Goal: Book appointment/travel/reservation

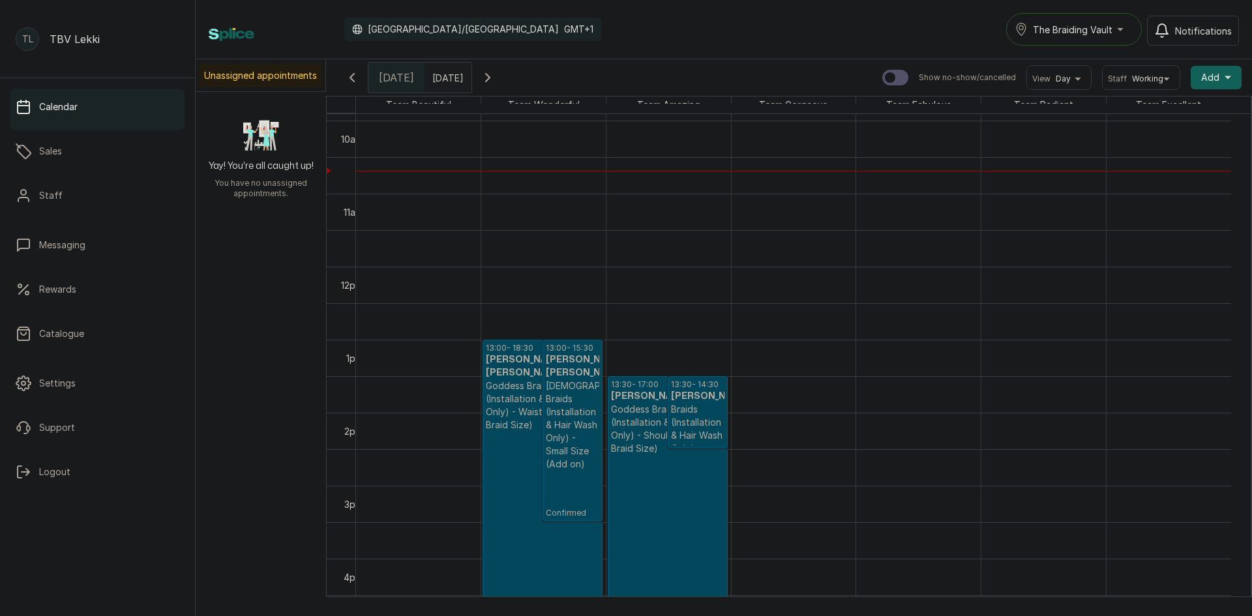
scroll to position [700, 0]
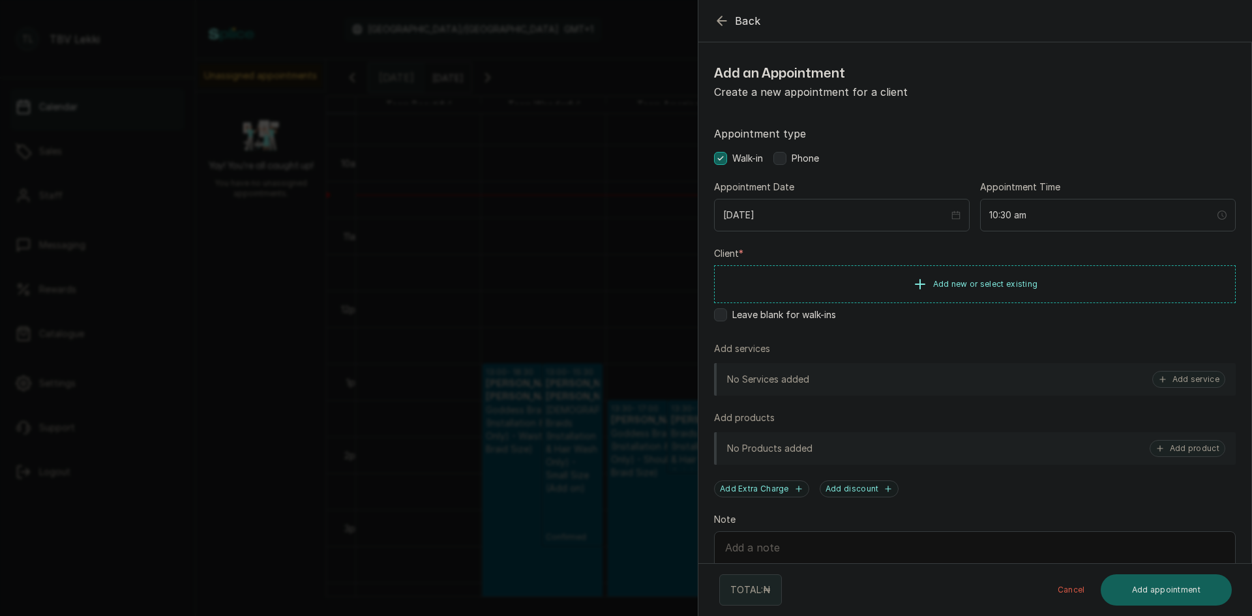
click at [721, 16] on icon "button" at bounding box center [722, 21] width 16 height 16
click at [786, 159] on label at bounding box center [779, 158] width 13 height 13
click at [919, 282] on icon "button" at bounding box center [920, 284] width 16 height 16
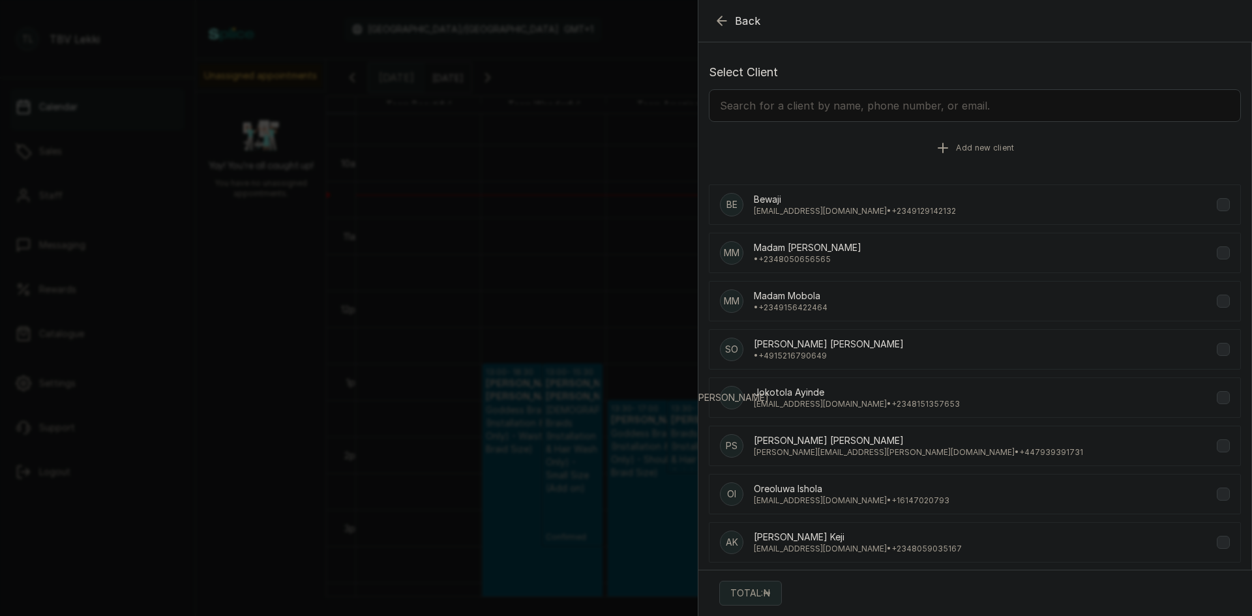
click at [935, 145] on icon "button" at bounding box center [943, 148] width 16 height 16
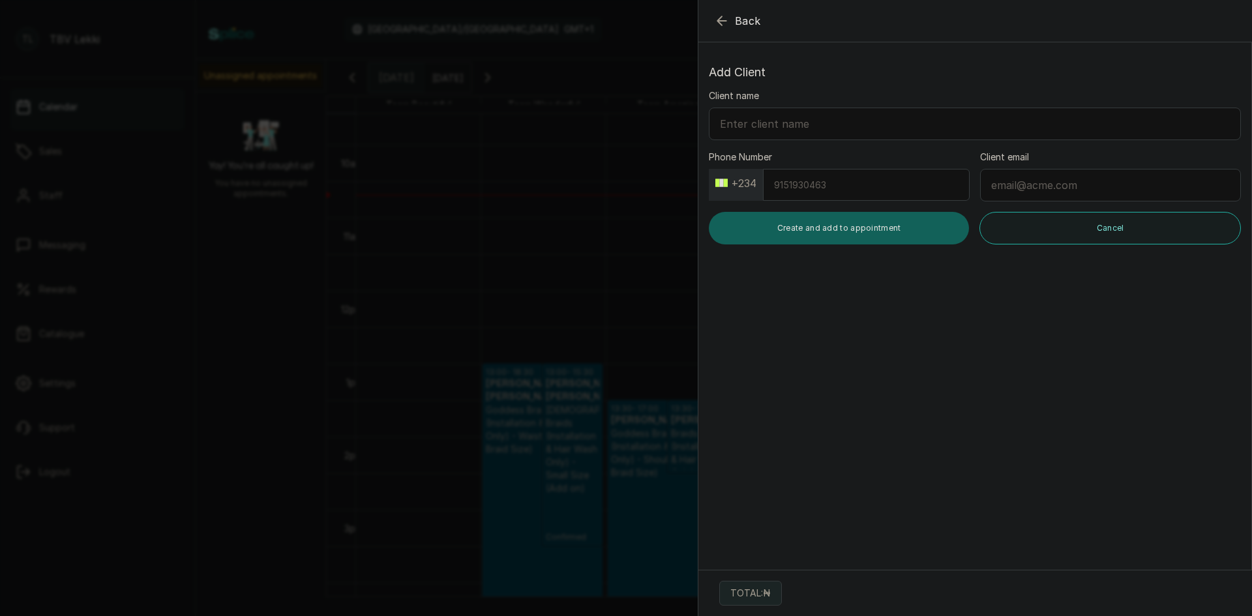
click at [743, 185] on button "+234" at bounding box center [736, 183] width 52 height 21
click at [750, 183] on button "+234" at bounding box center [736, 183] width 52 height 21
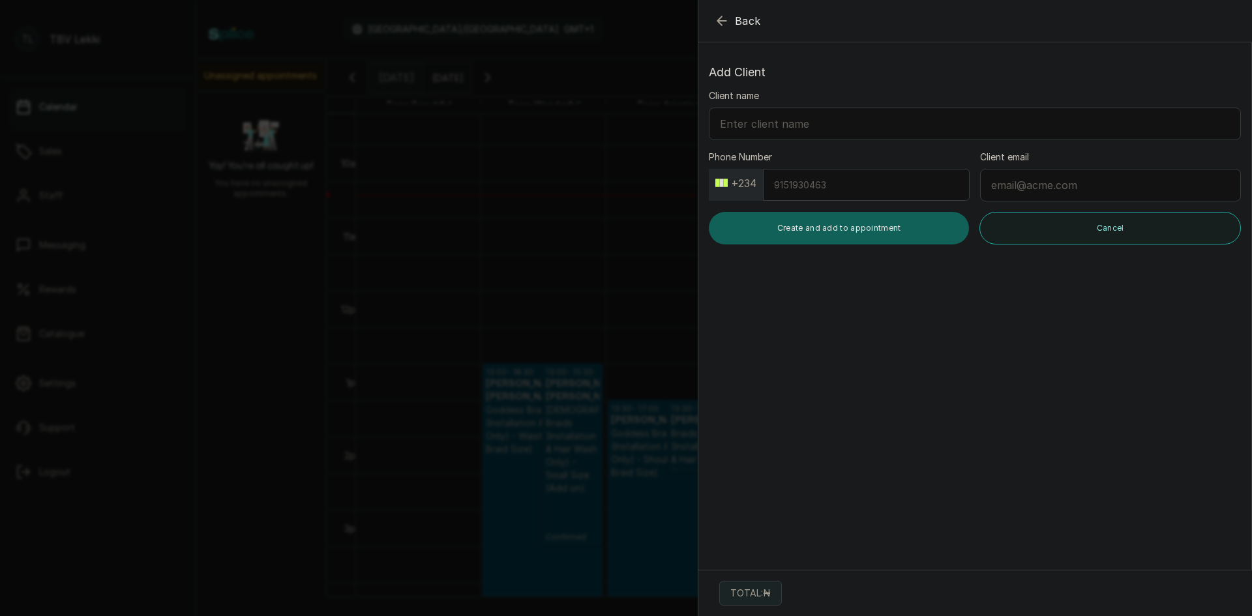
click at [750, 183] on button "+234" at bounding box center [736, 183] width 52 height 21
click at [717, 179] on button "+234" at bounding box center [736, 183] width 52 height 21
click at [717, 182] on button "+234" at bounding box center [736, 183] width 52 height 21
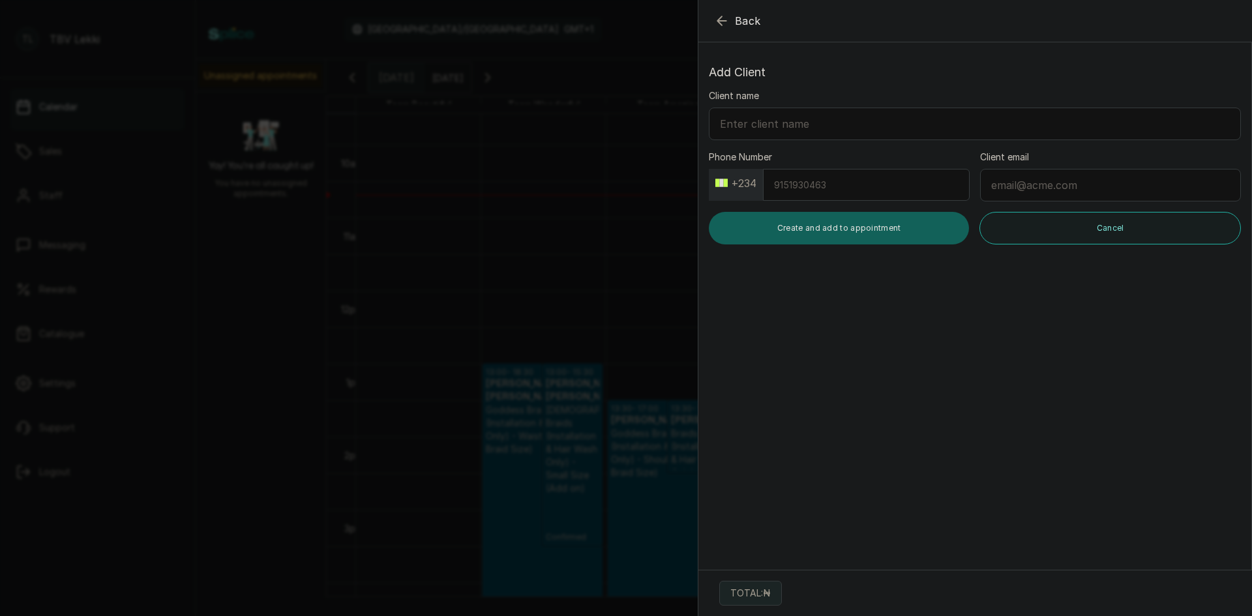
click at [741, 183] on button "+234" at bounding box center [736, 183] width 52 height 21
type input "+241"
click at [757, 246] on span "[GEOGRAPHIC_DATA]" at bounding box center [771, 244] width 83 height 16
click at [790, 174] on input "Phone Number" at bounding box center [866, 185] width 208 height 32
click at [777, 185] on input "4153565" at bounding box center [866, 185] width 208 height 32
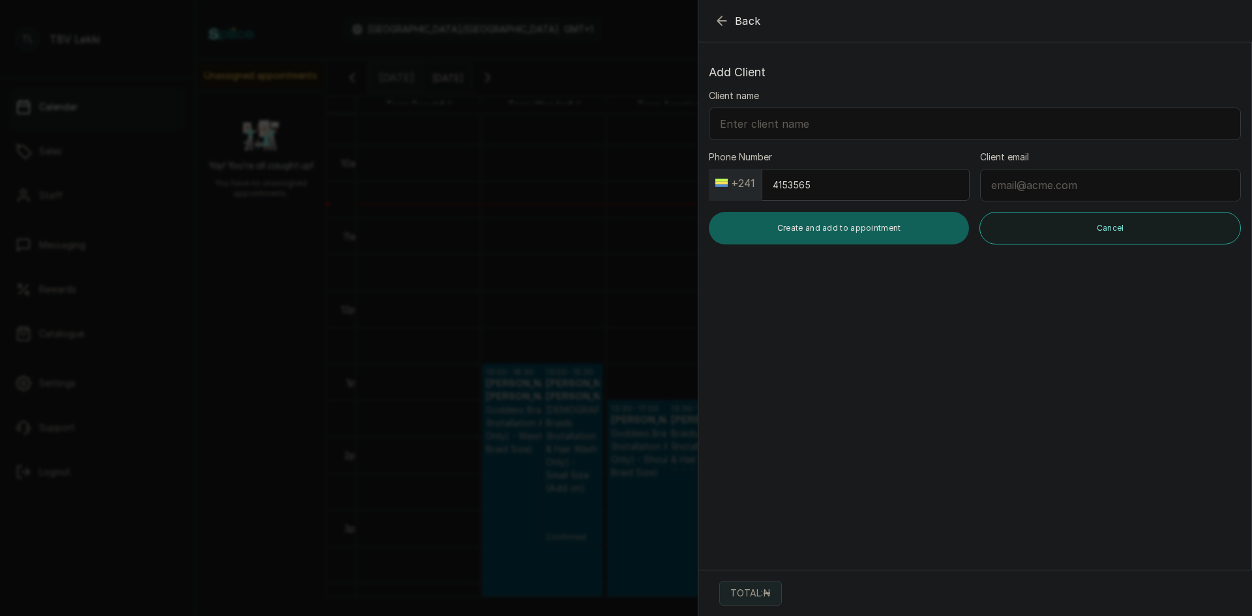
click at [773, 181] on input "4153565" at bounding box center [866, 185] width 208 height 32
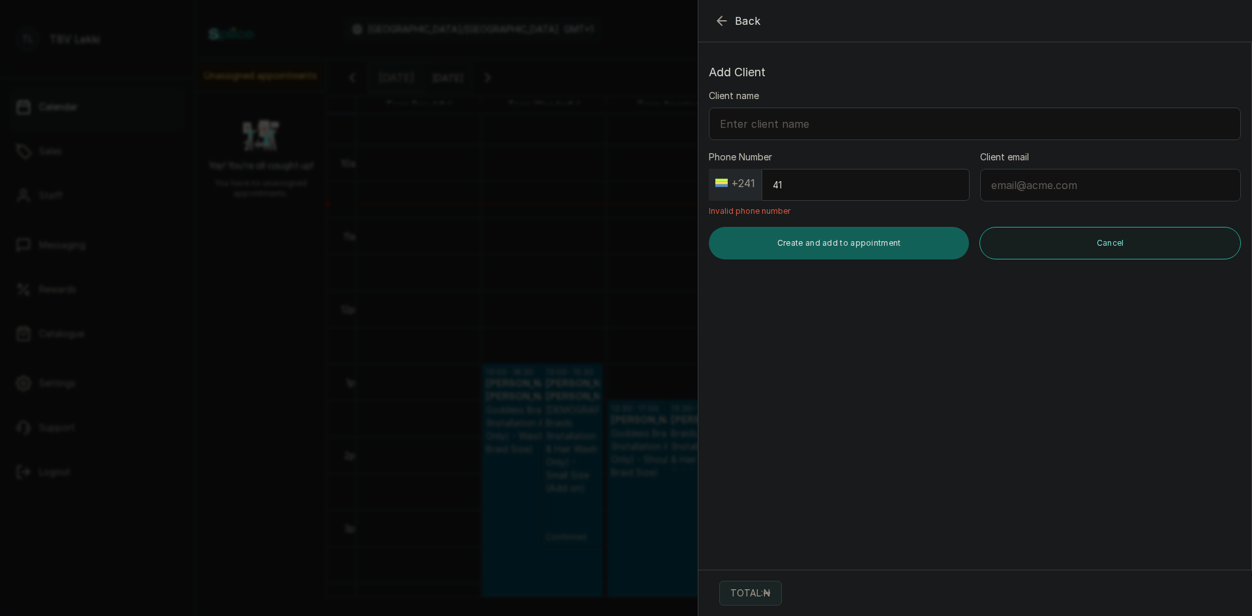
type input "4"
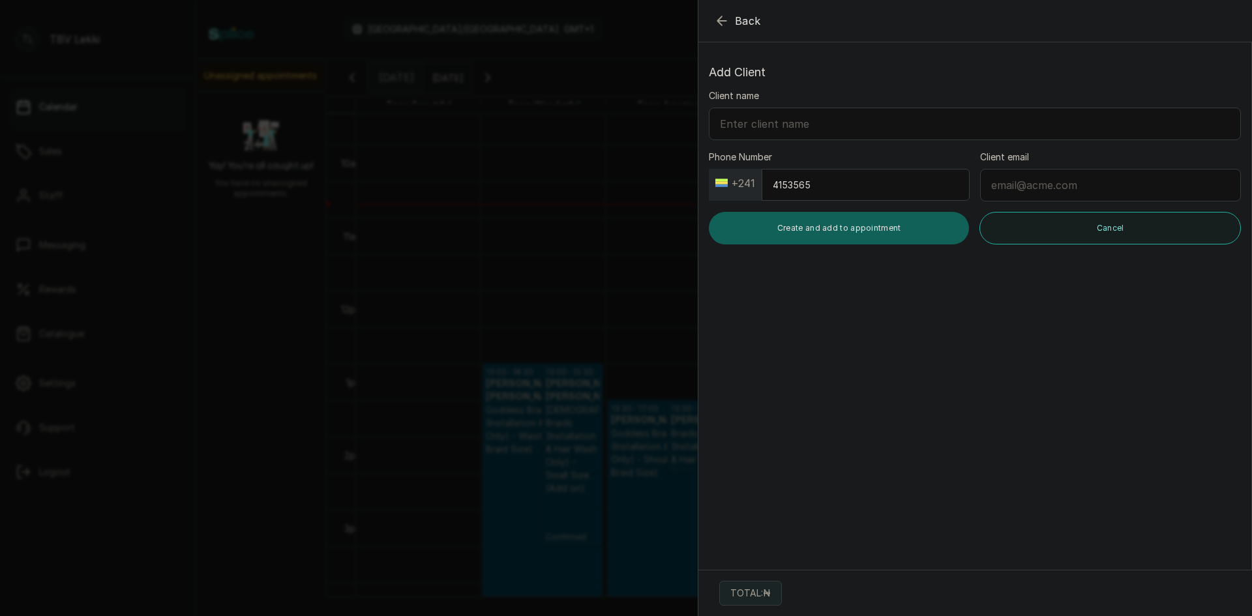
type input "4153565"
click at [761, 129] on input "Client name" at bounding box center [975, 124] width 532 height 33
type input "Queen [PERSON_NAME]"
click at [825, 229] on button "Create and add to appointment" at bounding box center [839, 228] width 260 height 33
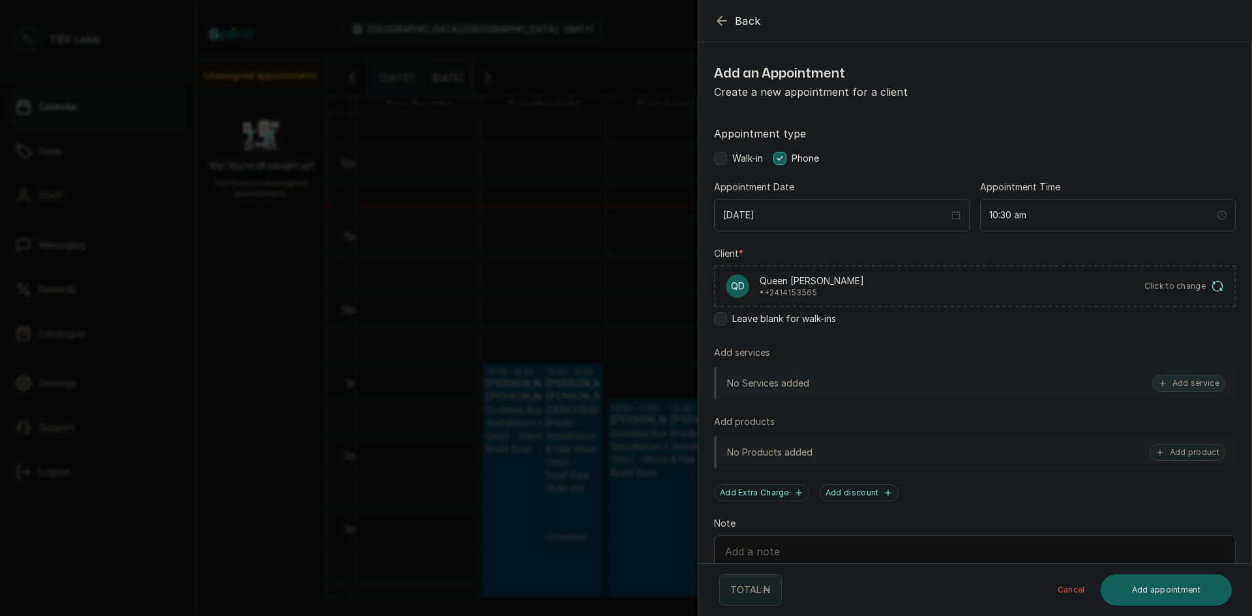
click at [1179, 383] on button "Add service" at bounding box center [1188, 383] width 73 height 17
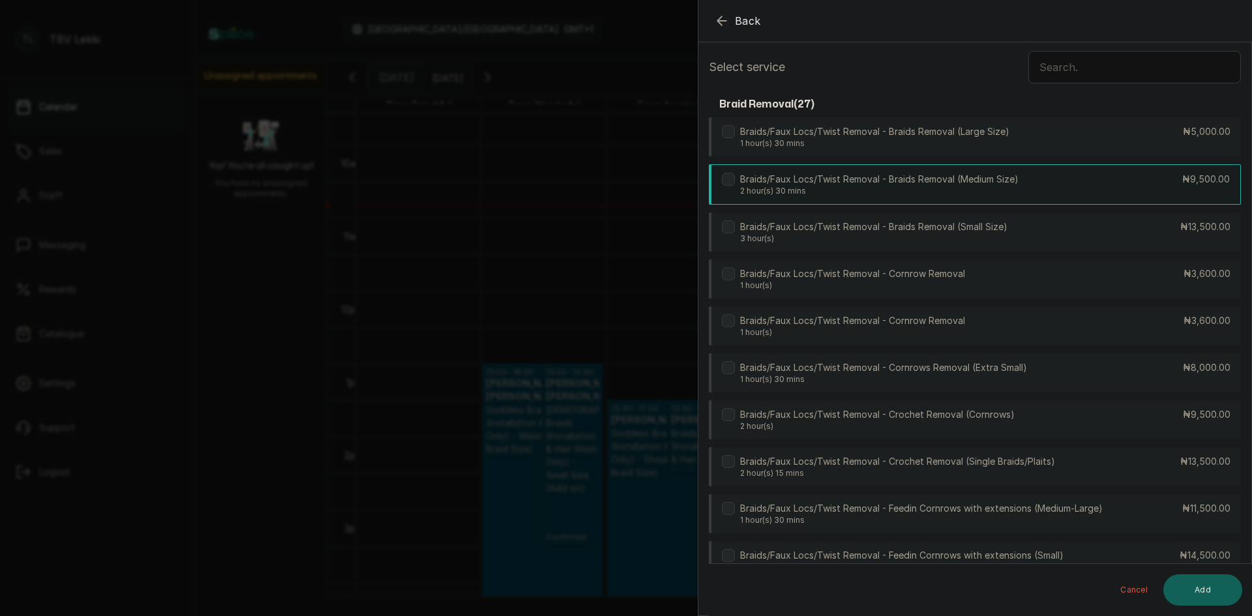
scroll to position [0, 0]
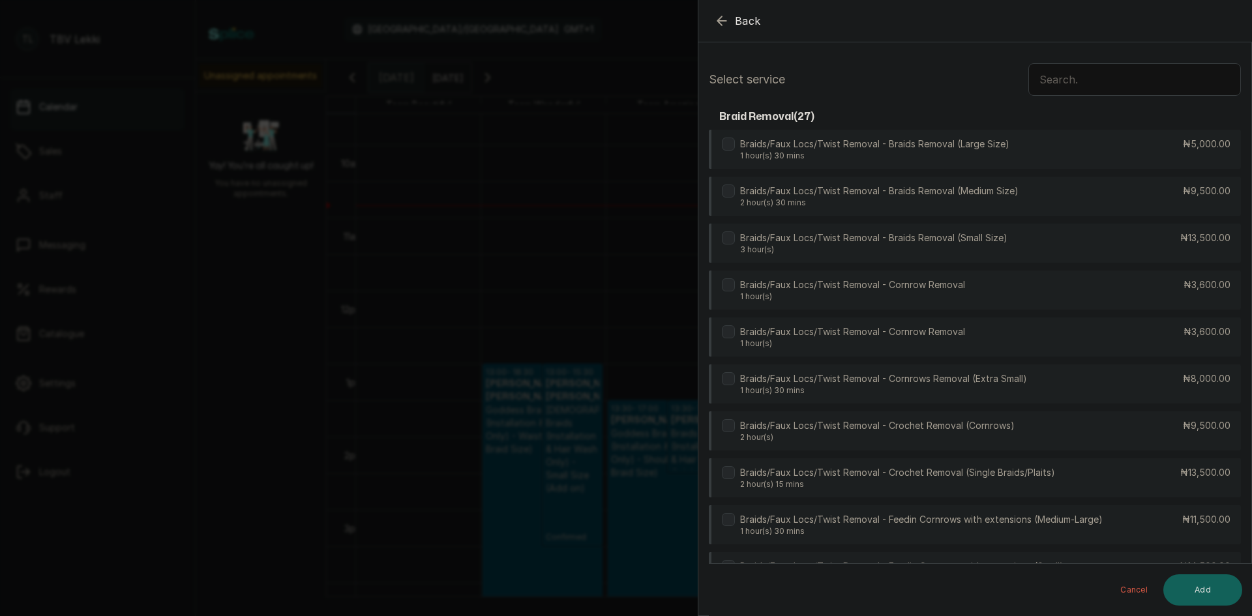
click at [1059, 76] on input "text" at bounding box center [1134, 79] width 213 height 33
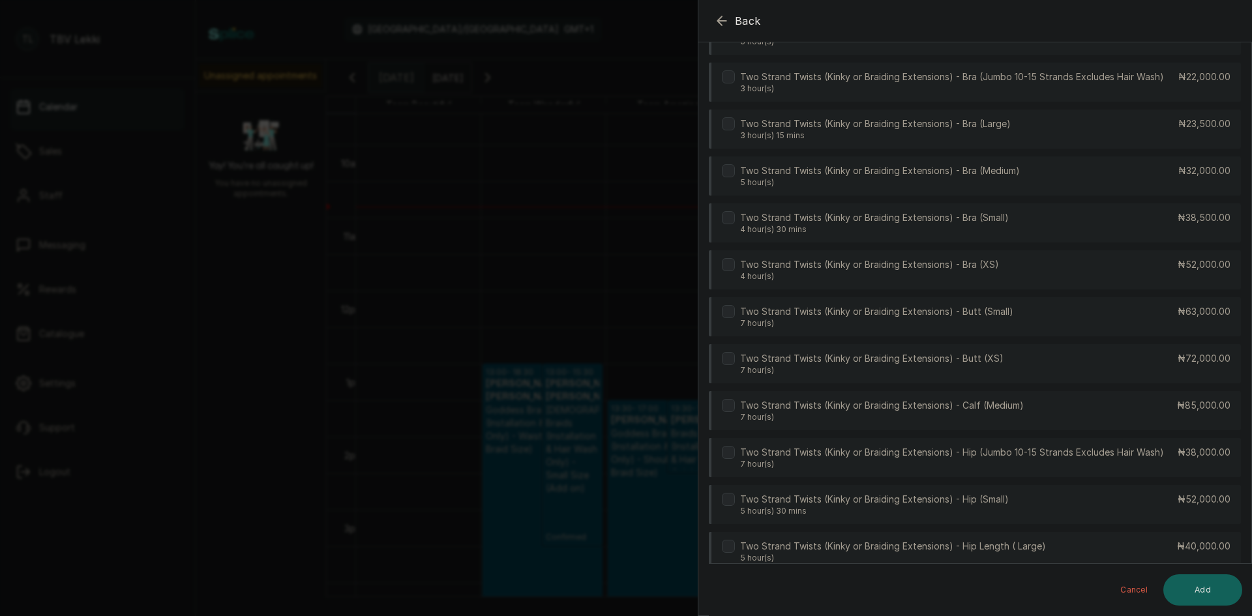
scroll to position [280, 0]
type input "kinky"
click at [1202, 186] on div "Two Strand Twists (Kinky or Braiding Extensions) - Bra (Medium) 5 hour(s) ₦32,0…" at bounding box center [975, 177] width 532 height 40
click at [1202, 576] on button "Add" at bounding box center [1202, 589] width 79 height 31
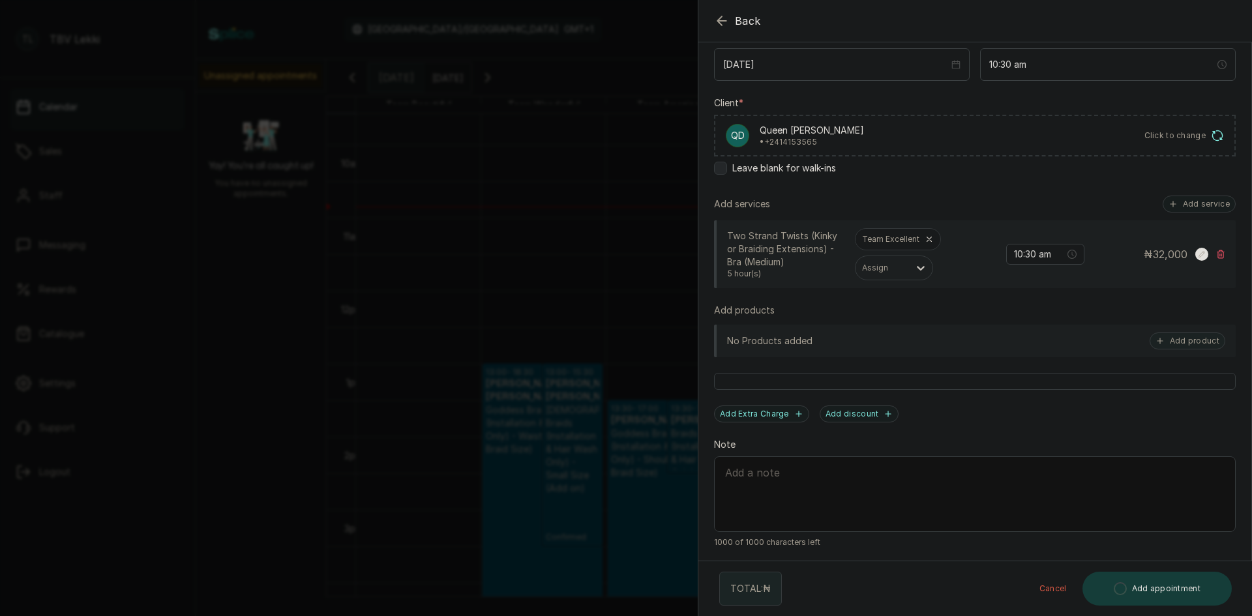
scroll to position [245, 0]
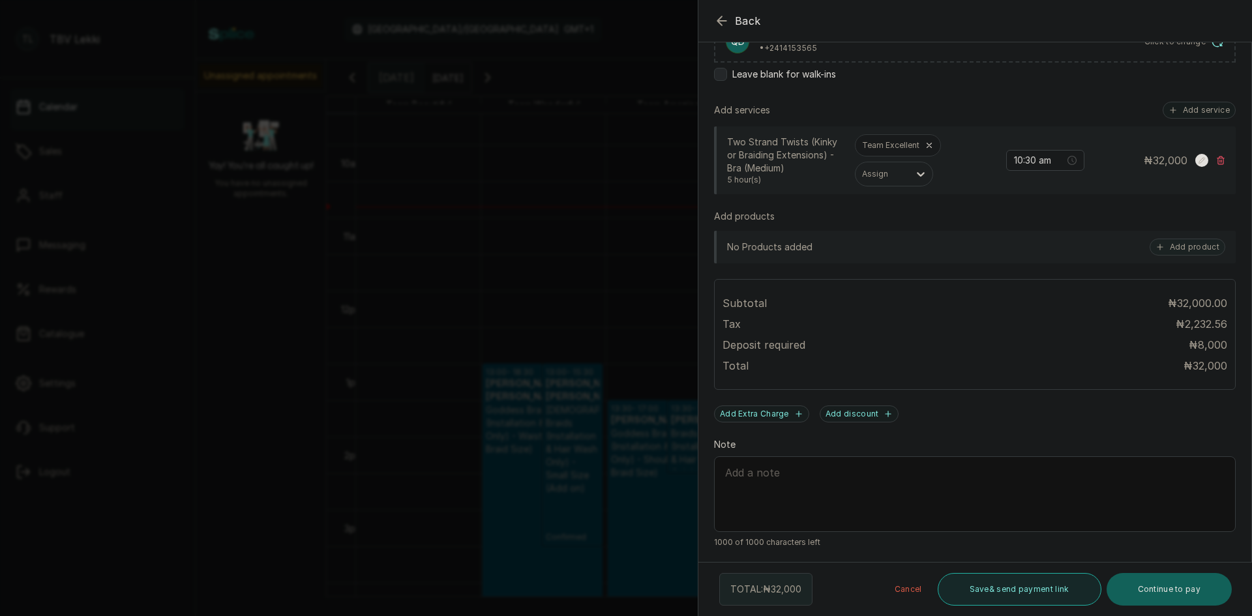
click at [1050, 593] on button "Save & send payment link" at bounding box center [1020, 589] width 164 height 33
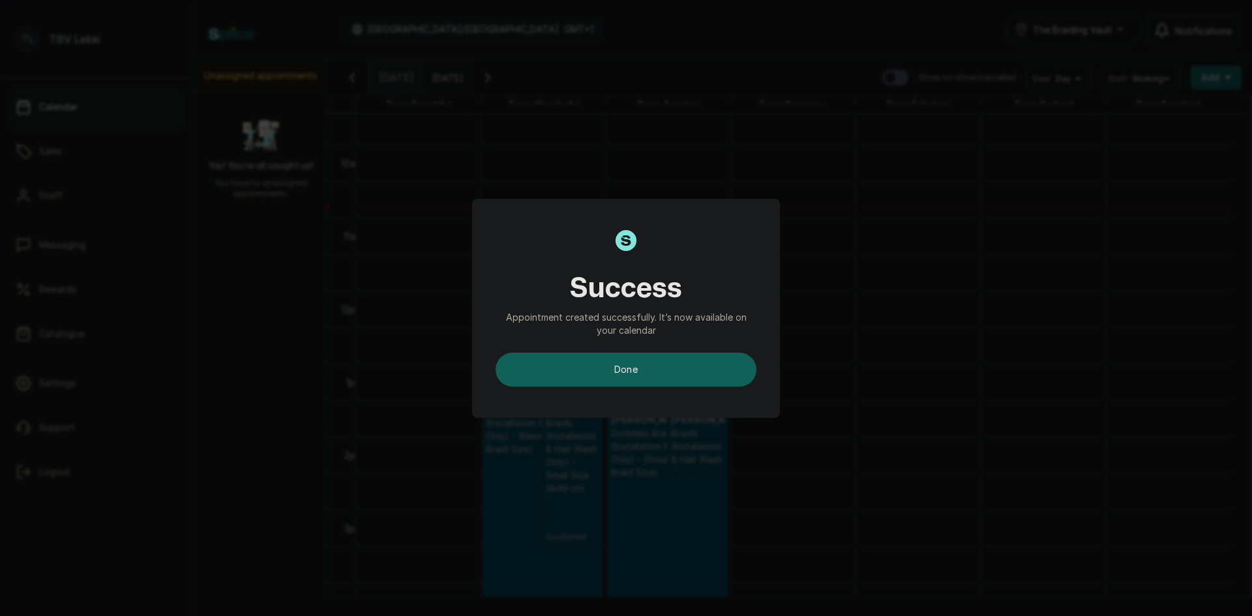
click at [644, 357] on button "done" at bounding box center [626, 370] width 261 height 34
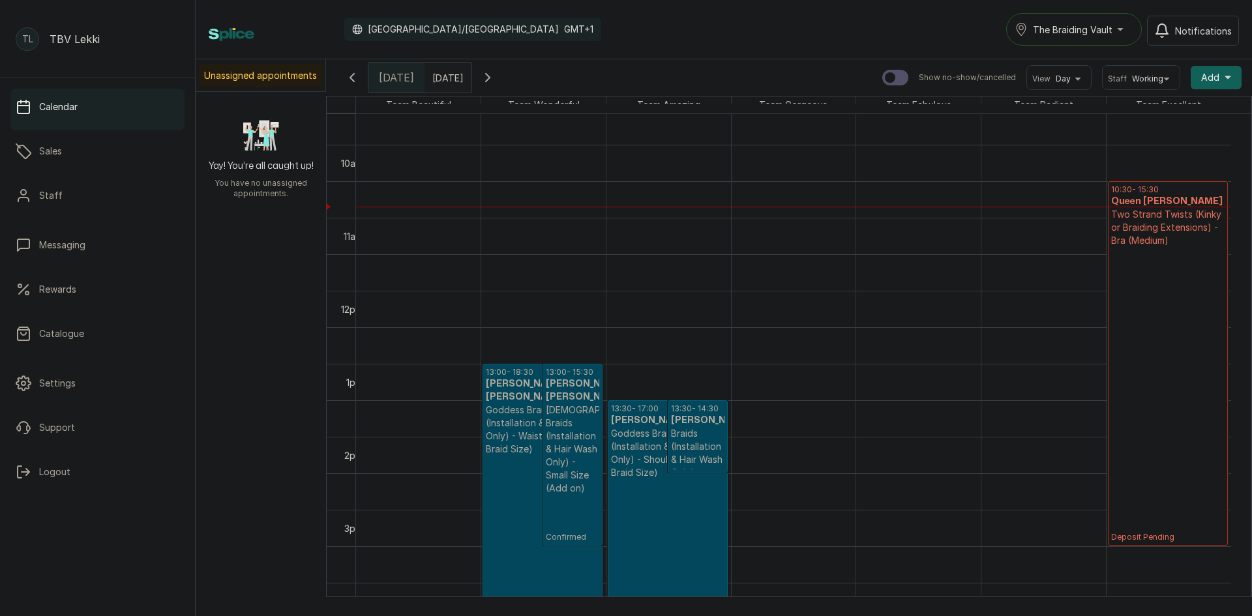
click at [1139, 231] on p "Two Strand Twists (Kinky or Braiding Extensions) - Bra (Medium)" at bounding box center [1168, 227] width 114 height 39
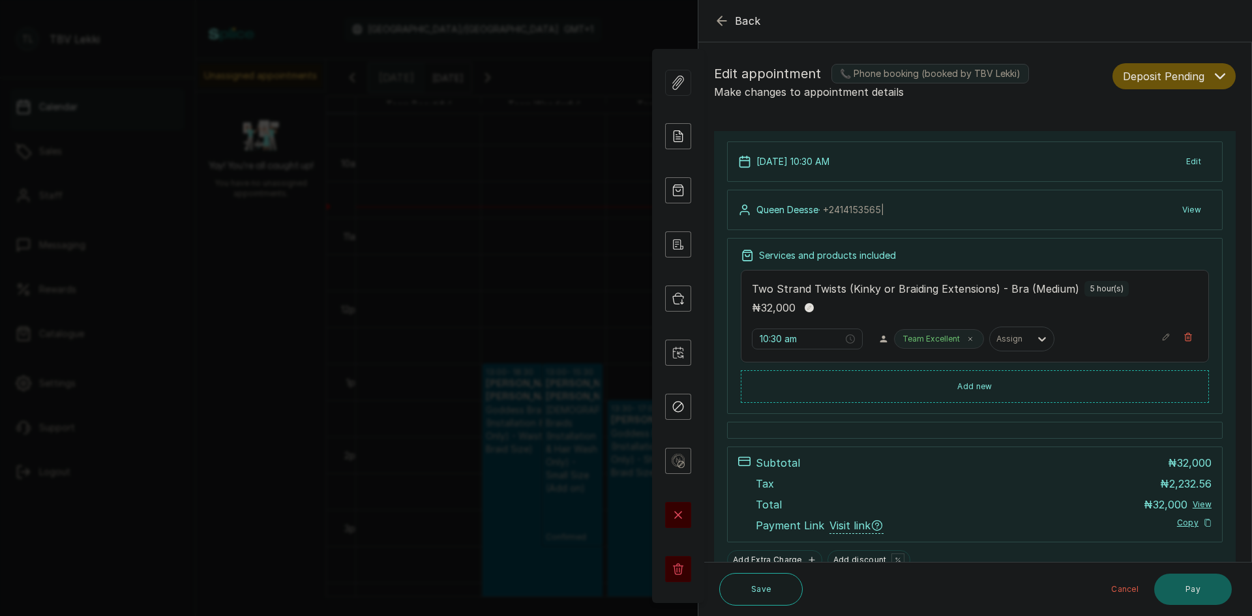
click at [1215, 72] on icon "button" at bounding box center [1220, 76] width 10 height 10
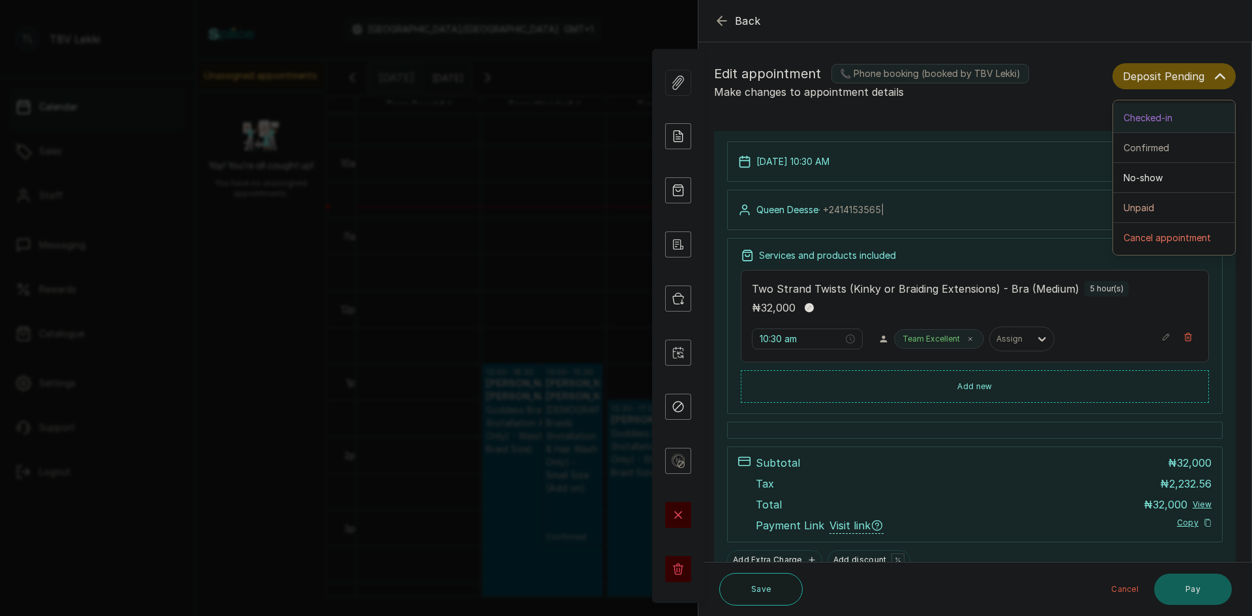
click at [1141, 120] on span "Checked-in" at bounding box center [1148, 118] width 49 height 14
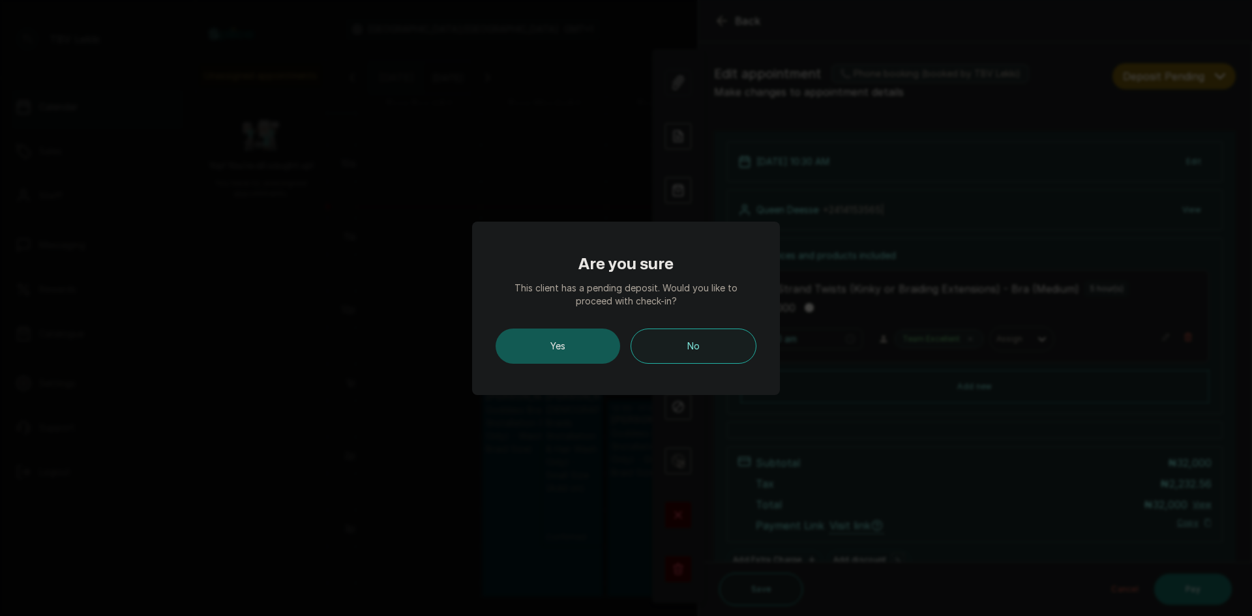
click at [569, 341] on button "Yes" at bounding box center [558, 346] width 125 height 35
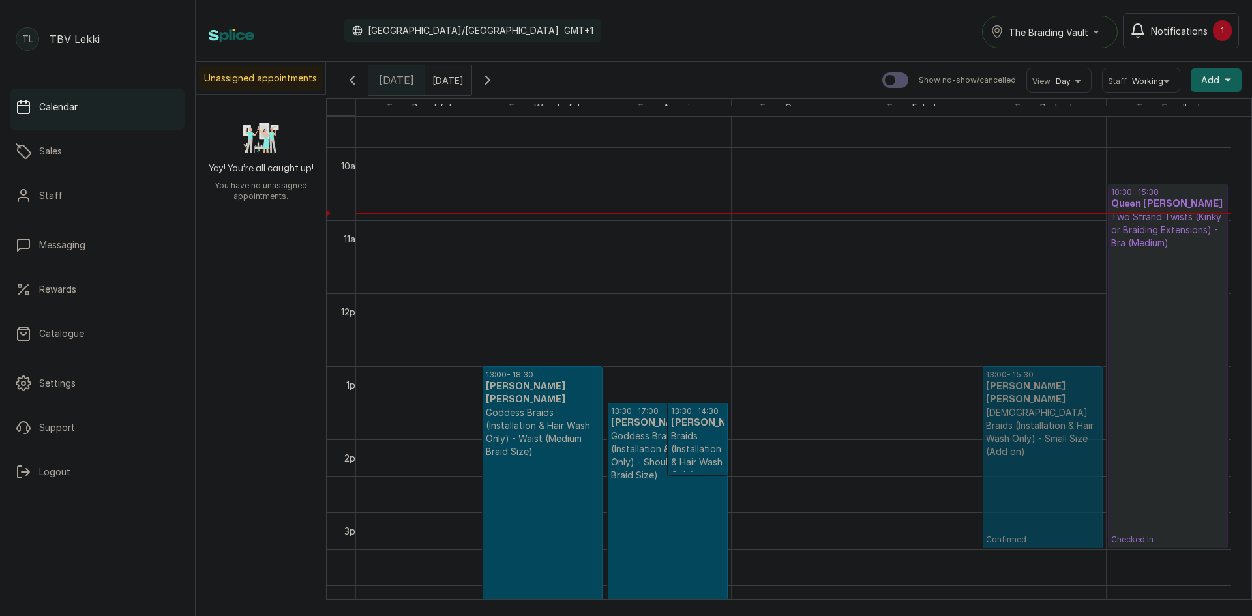
drag, startPoint x: 567, startPoint y: 411, endPoint x: 992, endPoint y: 415, distance: 425.2
click at [992, 415] on tr "13:00 - 18:30 [PERSON_NAME] [PERSON_NAME] Goddess Braids (Installation & Hair W…" at bounding box center [793, 293] width 875 height 1753
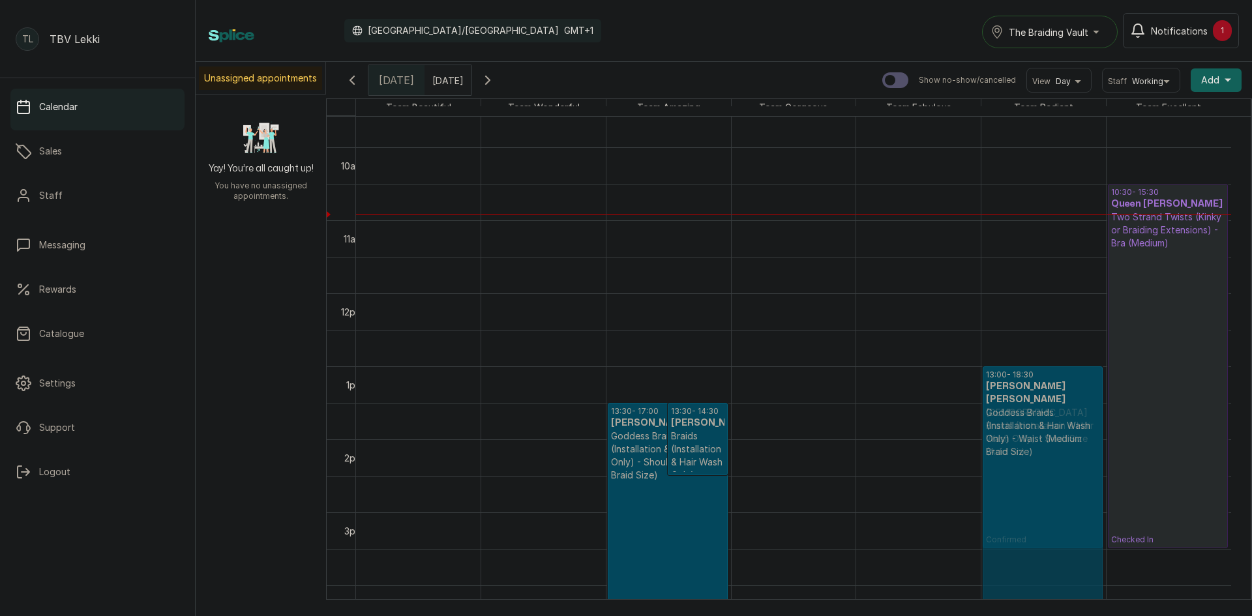
drag, startPoint x: 574, startPoint y: 395, endPoint x: 1013, endPoint y: 400, distance: 438.9
click at [1020, 400] on tr "13:00 - 18:30 [PERSON_NAME] [PERSON_NAME] Goddess Braids (Installation & Hair W…" at bounding box center [793, 293] width 875 height 1753
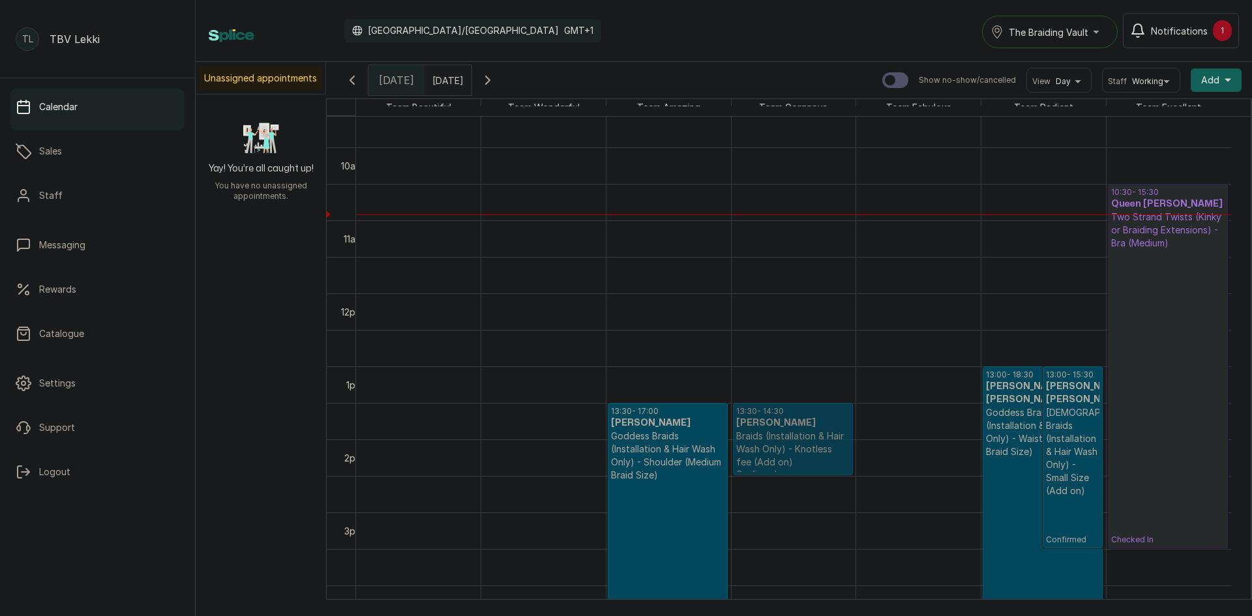
drag, startPoint x: 690, startPoint y: 423, endPoint x: 760, endPoint y: 424, distance: 69.8
click at [760, 424] on tr "13:30 - 17:00 [PERSON_NAME] Og Goddess Braids (Installation & Hair Wash Only) -…" at bounding box center [793, 293] width 875 height 1753
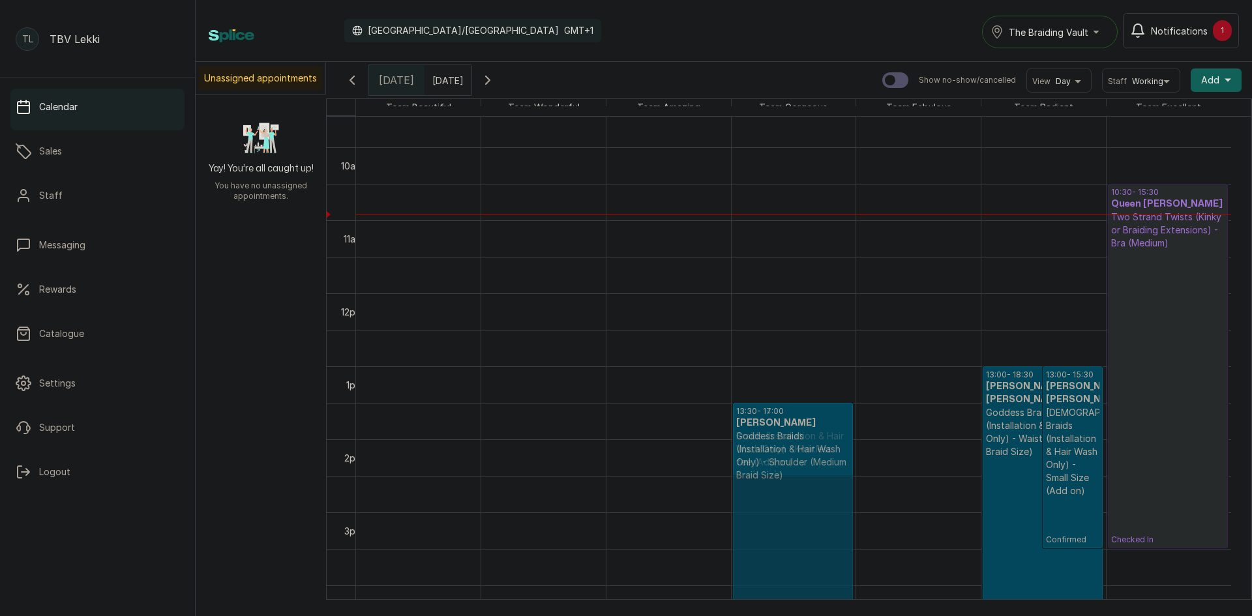
drag, startPoint x: 631, startPoint y: 427, endPoint x: 709, endPoint y: 432, distance: 78.4
click at [709, 432] on div "13:30 - 17:00 [PERSON_NAME] Og Goddess Braids (Installation & Hair Wash Only) -…" at bounding box center [793, 293] width 875 height 1753
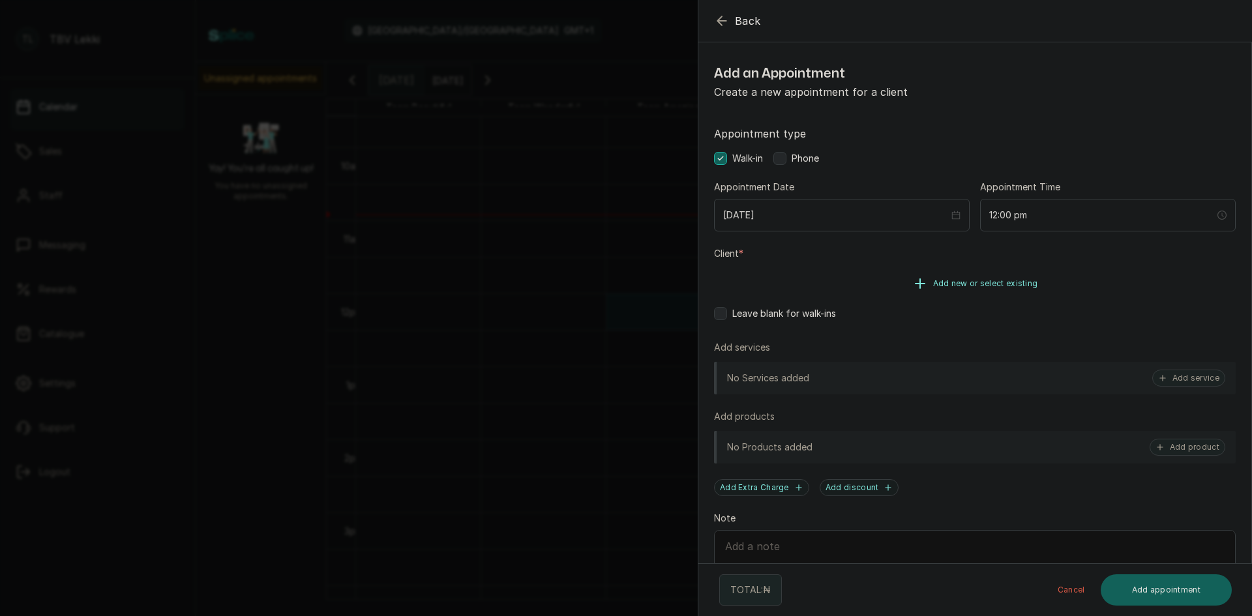
click at [915, 282] on icon "button" at bounding box center [920, 284] width 16 height 16
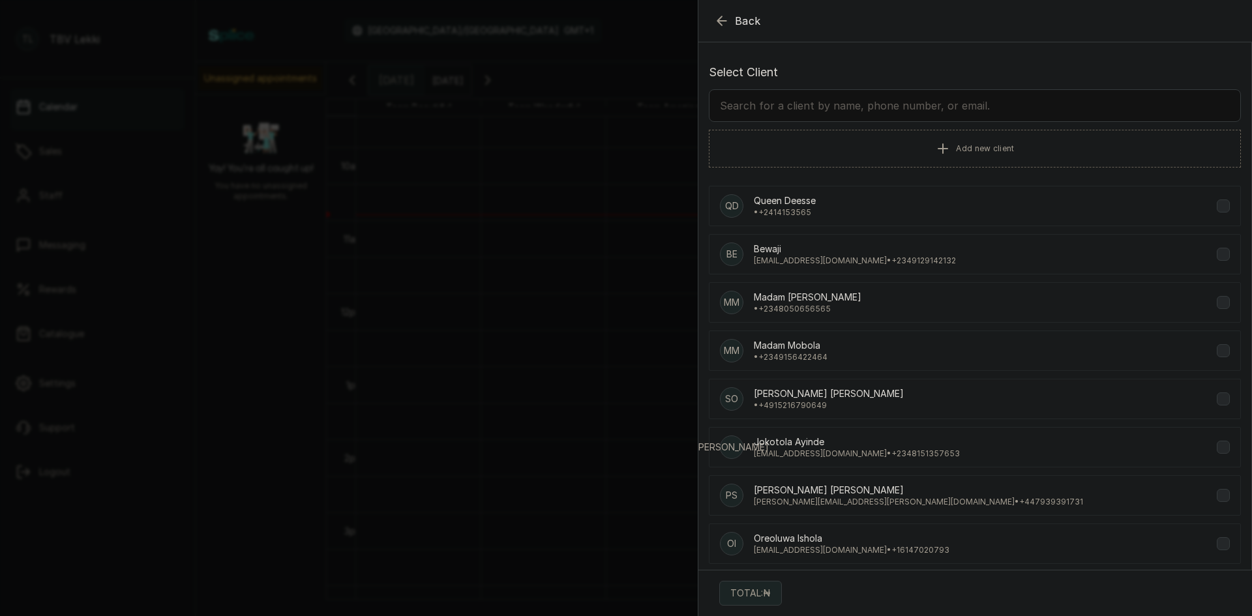
click at [776, 106] on input "text" at bounding box center [975, 105] width 532 height 33
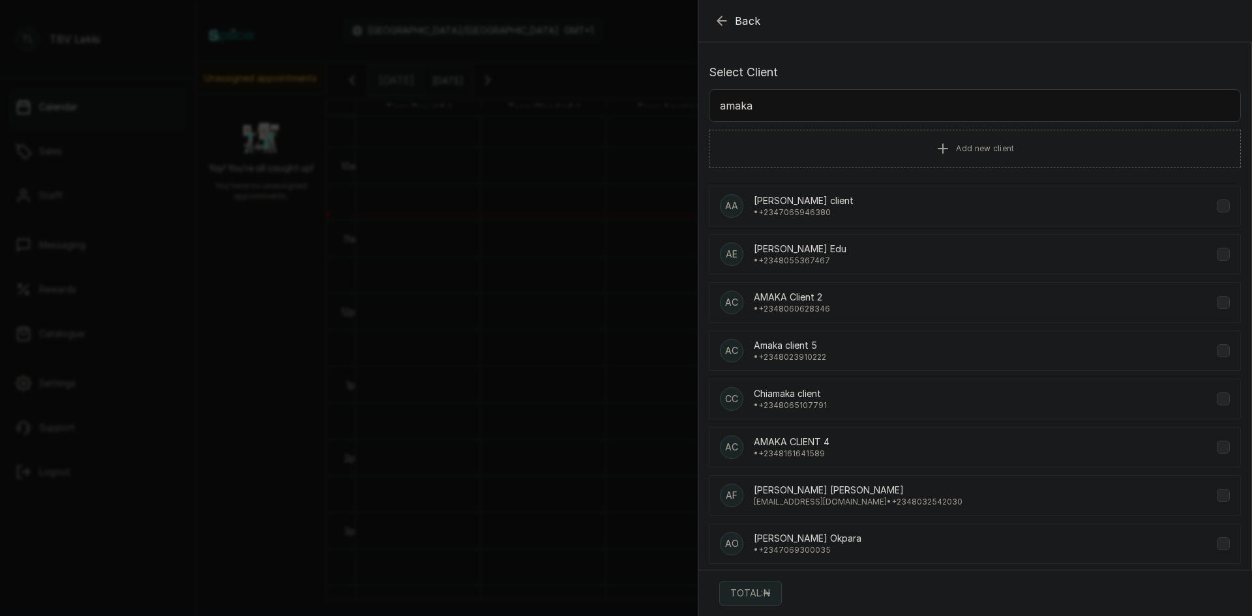
type input "amaka i"
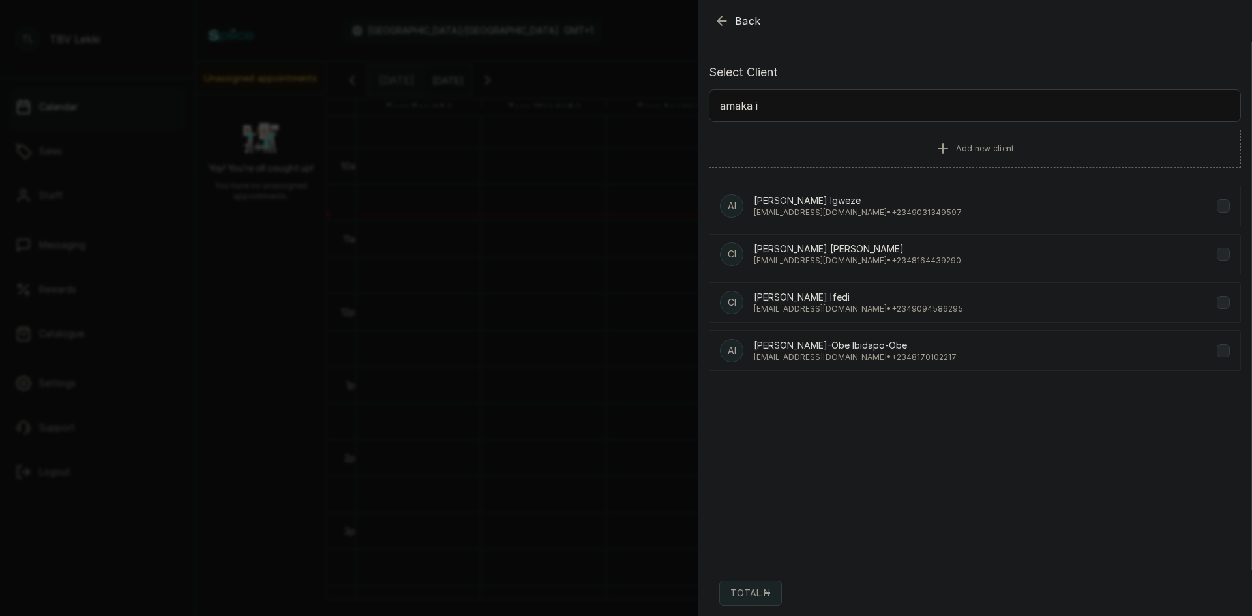
click at [874, 365] on div "AI [PERSON_NAME]-[PERSON_NAME]-Obe [EMAIL_ADDRESS][DOMAIN_NAME] • [PHONE_NUMBER]" at bounding box center [975, 351] width 532 height 40
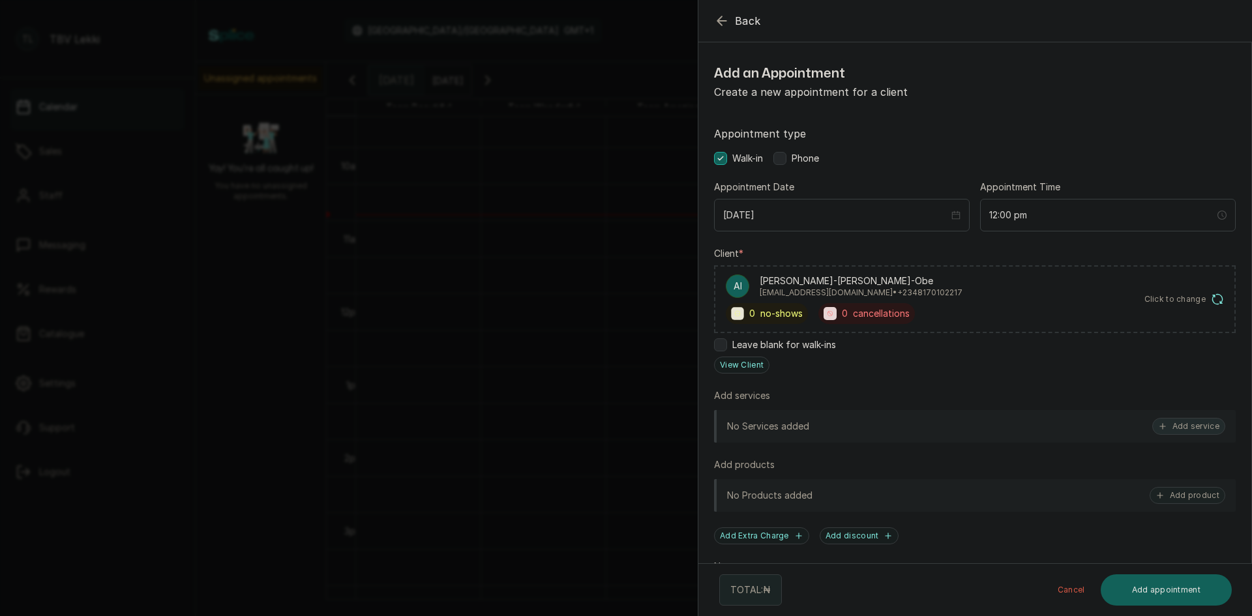
click at [1165, 431] on button "Add service" at bounding box center [1188, 426] width 73 height 17
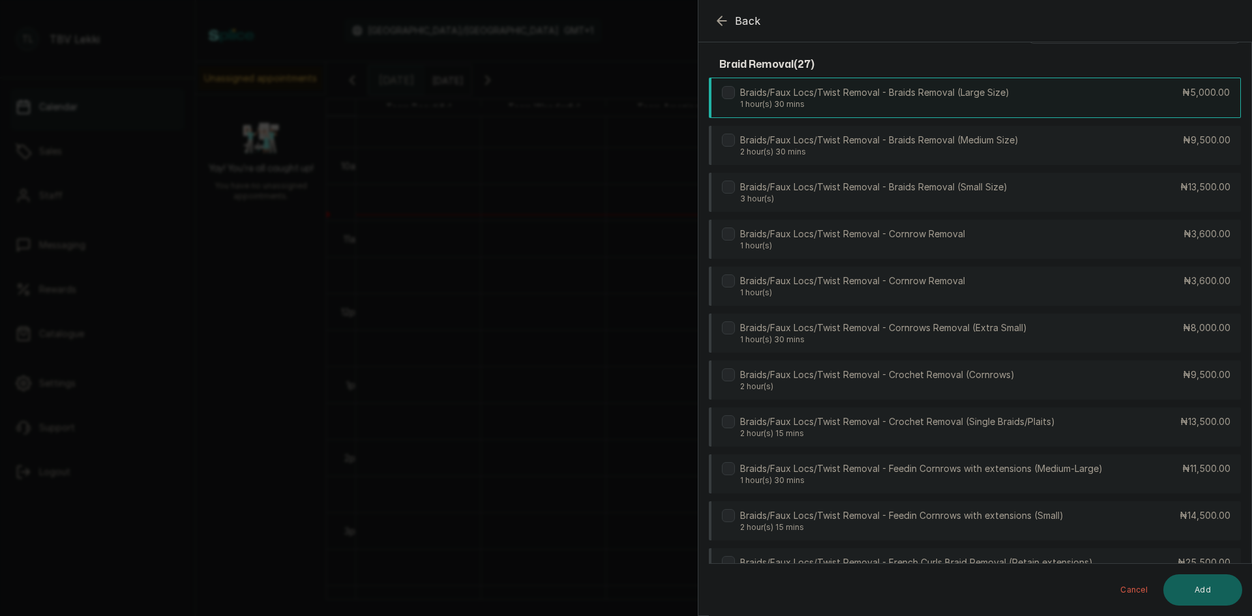
scroll to position [0, 0]
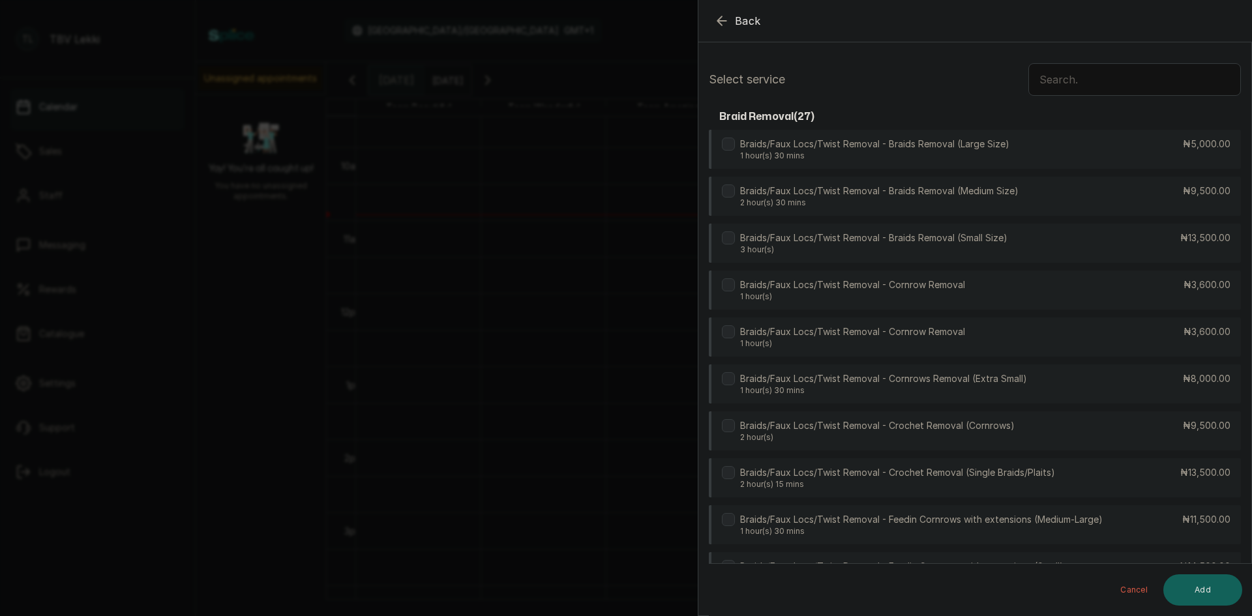
click at [1046, 81] on input "text" at bounding box center [1134, 79] width 213 height 33
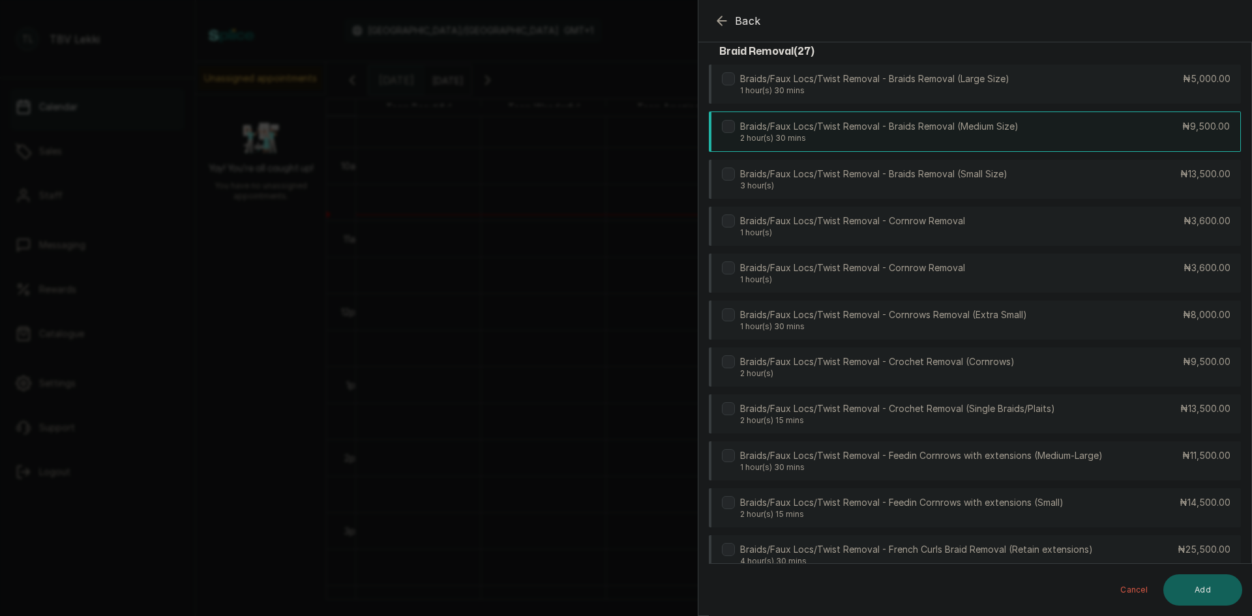
type input "removal"
click at [903, 128] on p "Braids/Faux Locs/Twist Removal - Braids Removal (Medium Size)" at bounding box center [879, 126] width 278 height 13
click at [1180, 580] on button "Add" at bounding box center [1202, 589] width 79 height 31
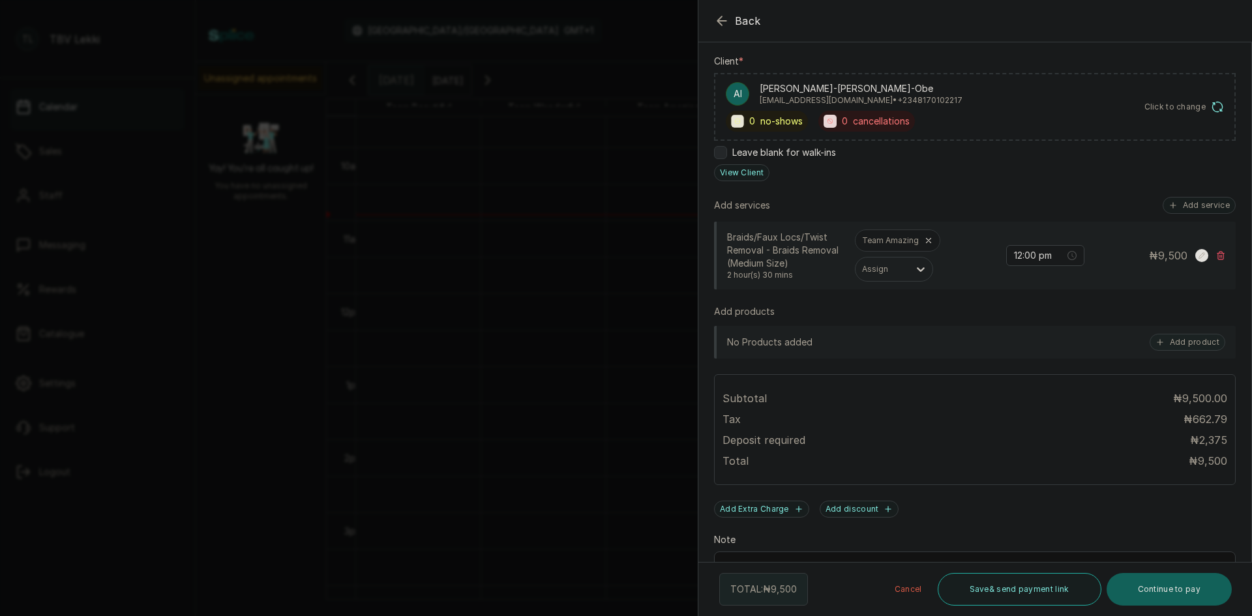
scroll to position [196, 0]
click at [1174, 200] on button "Add service" at bounding box center [1199, 202] width 73 height 17
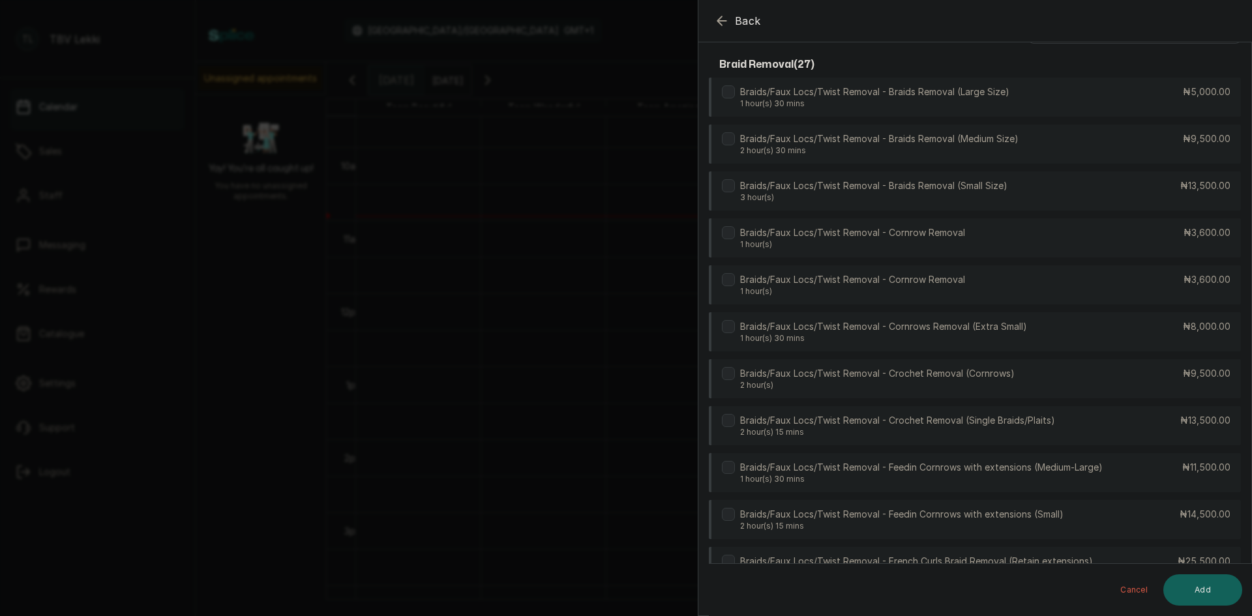
scroll to position [0, 0]
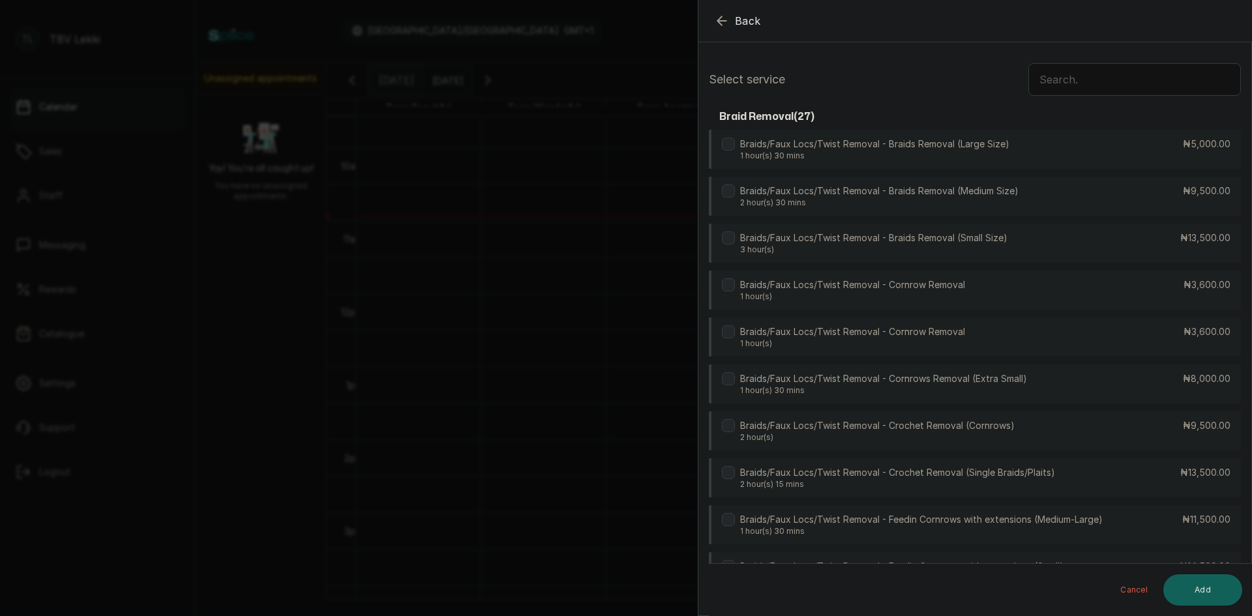
click at [1046, 85] on input "text" at bounding box center [1134, 79] width 213 height 33
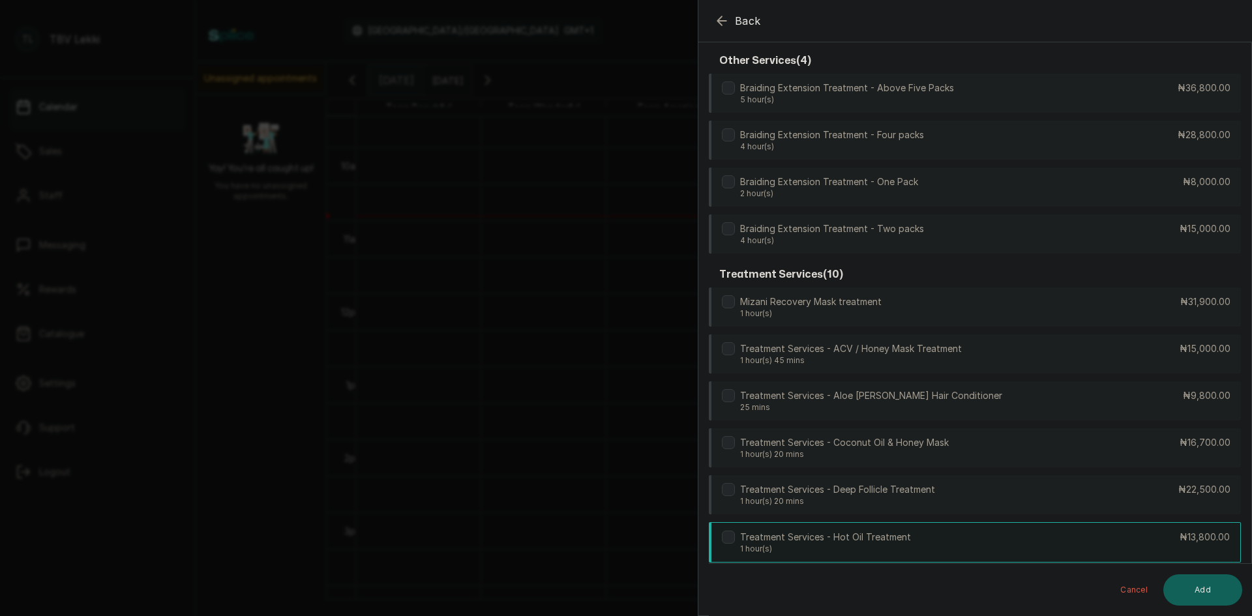
scroll to position [586, 0]
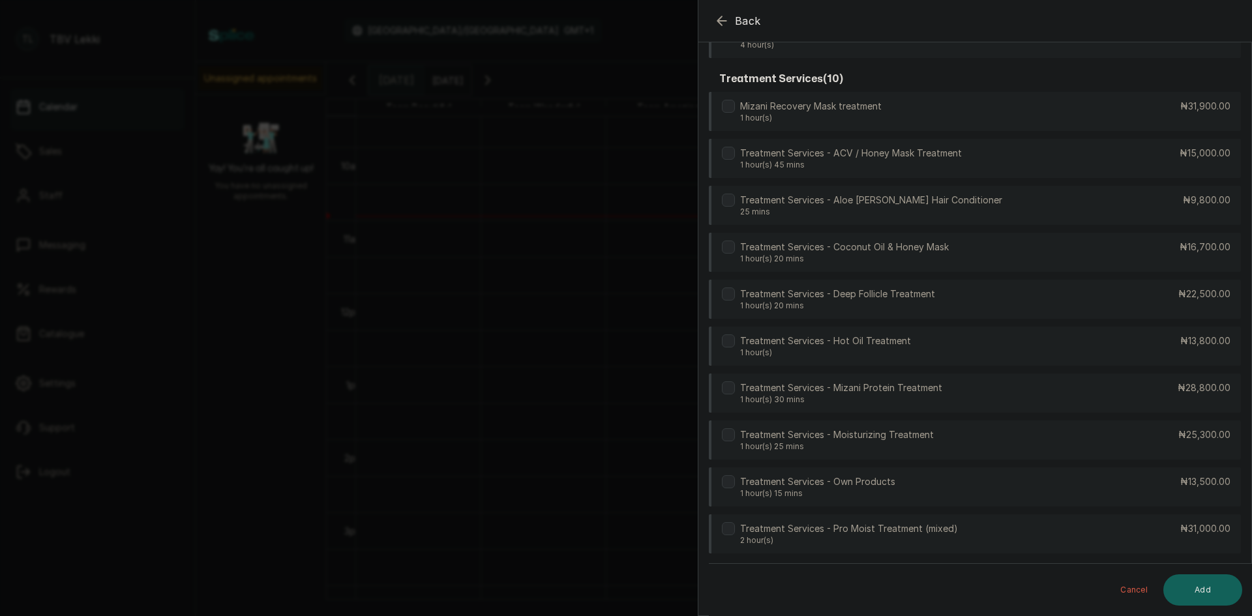
type input "trea"
click at [976, 389] on div "Treatment Services - Mizani Protein Treatment 1 hour(s) 30 mins ₦28,800.00" at bounding box center [975, 394] width 532 height 40
click at [1184, 580] on button "Add" at bounding box center [1202, 589] width 79 height 31
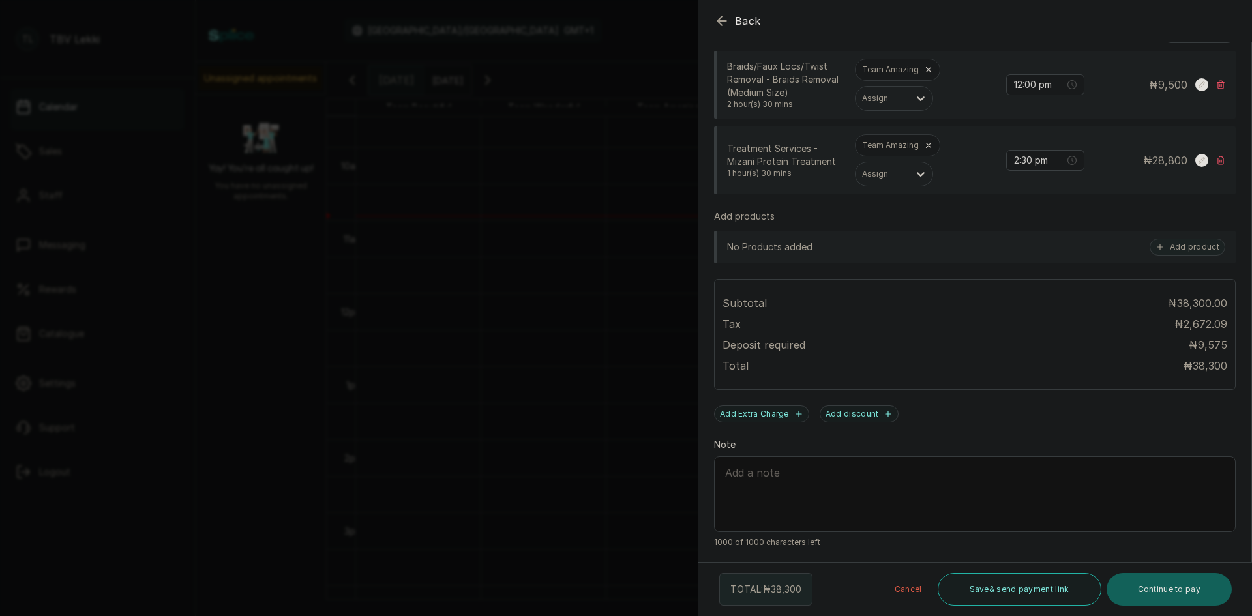
scroll to position [233, 0]
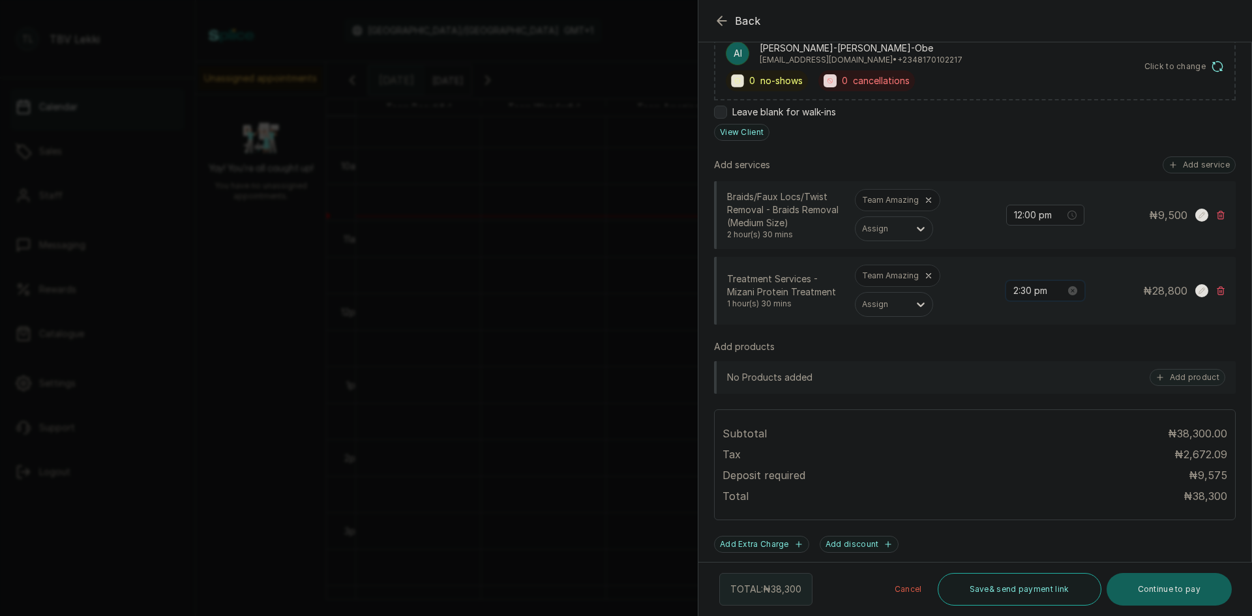
click at [1017, 291] on input "2:30 pm" at bounding box center [1039, 291] width 52 height 14
click at [1013, 291] on input "2:00 pm" at bounding box center [1039, 291] width 52 height 14
type input "12:00 pm"
click at [1090, 462] on span "OK" at bounding box center [1086, 466] width 13 height 25
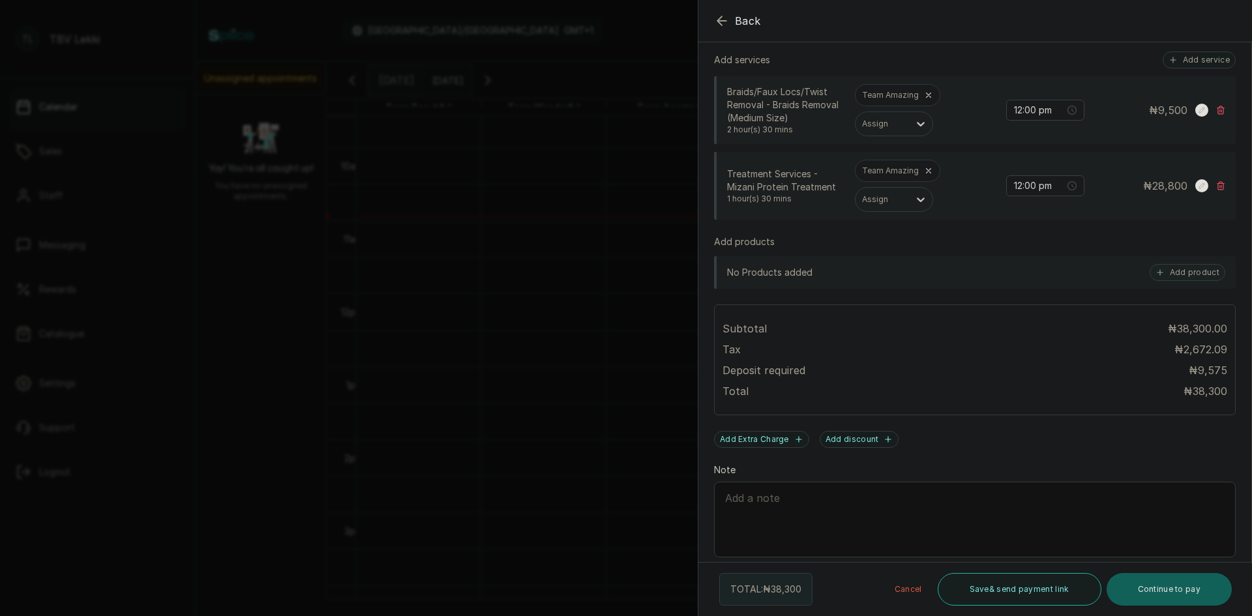
scroll to position [363, 0]
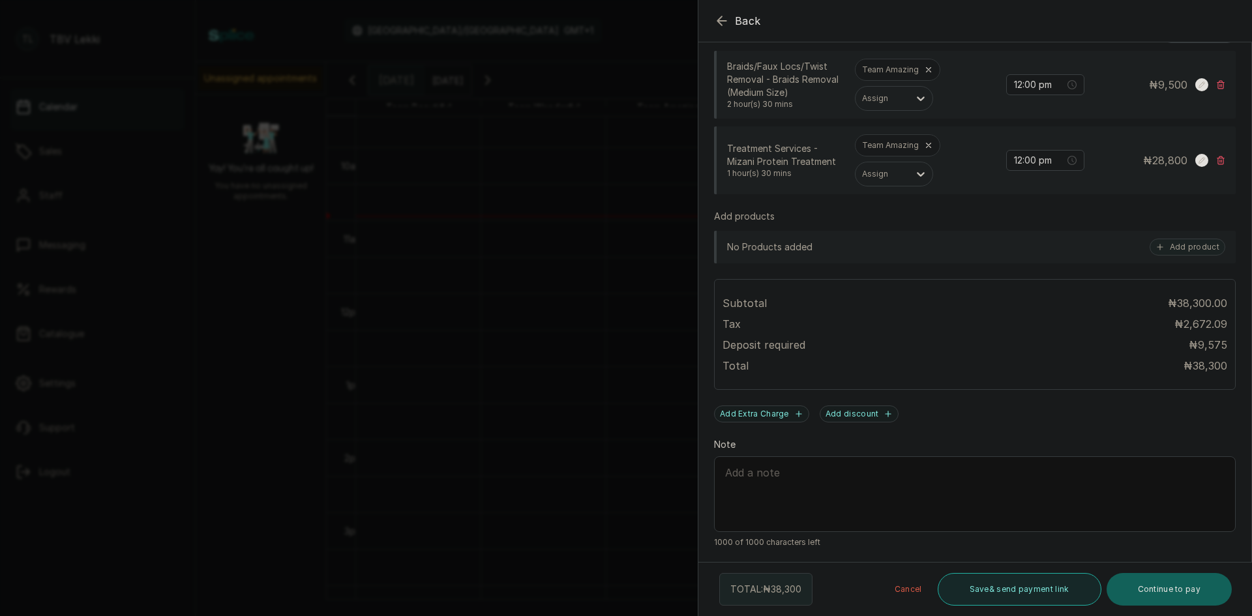
click at [991, 590] on button "Save & send payment link" at bounding box center [1020, 589] width 164 height 33
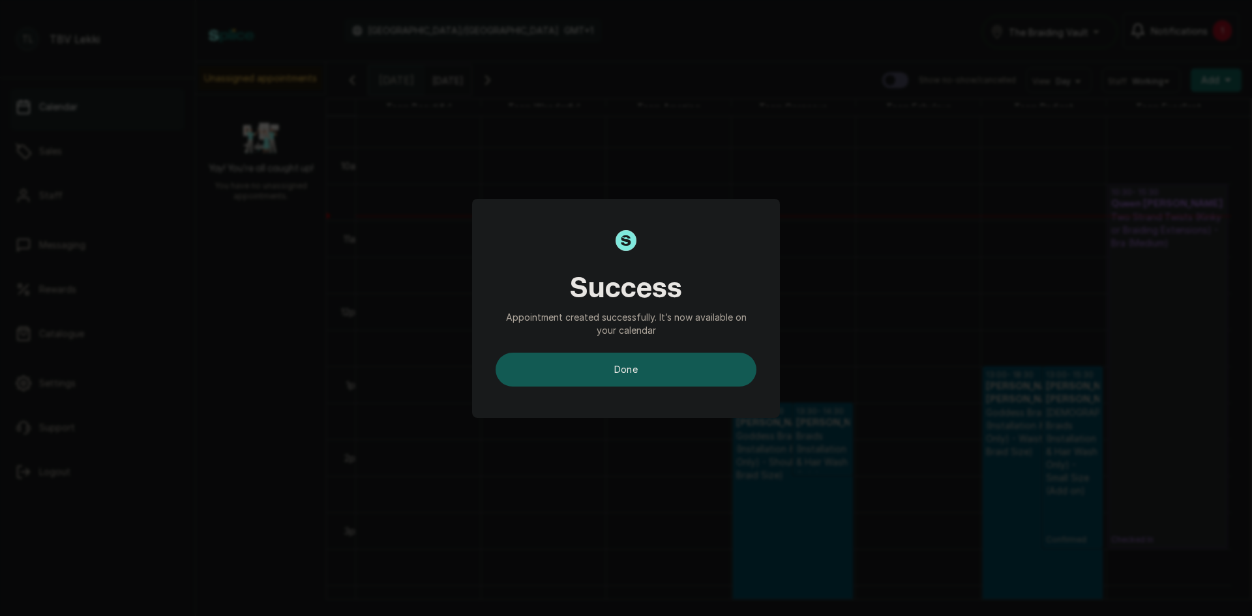
click at [649, 372] on button "done" at bounding box center [626, 370] width 261 height 34
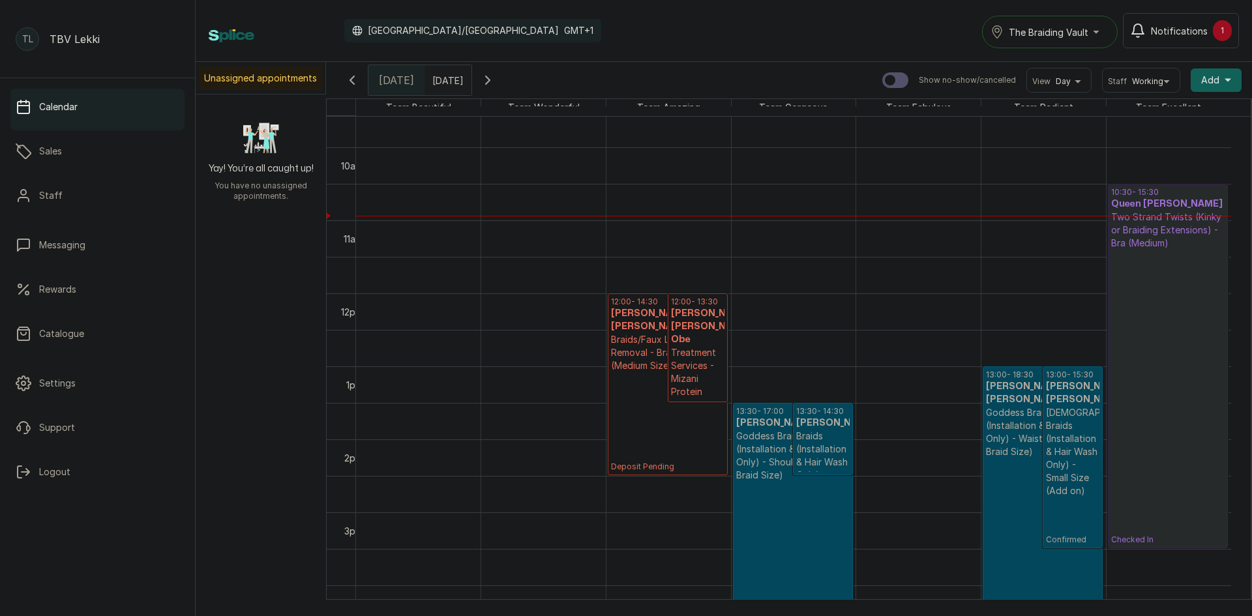
click at [805, 430] on h3 "[PERSON_NAME]" at bounding box center [822, 423] width 53 height 13
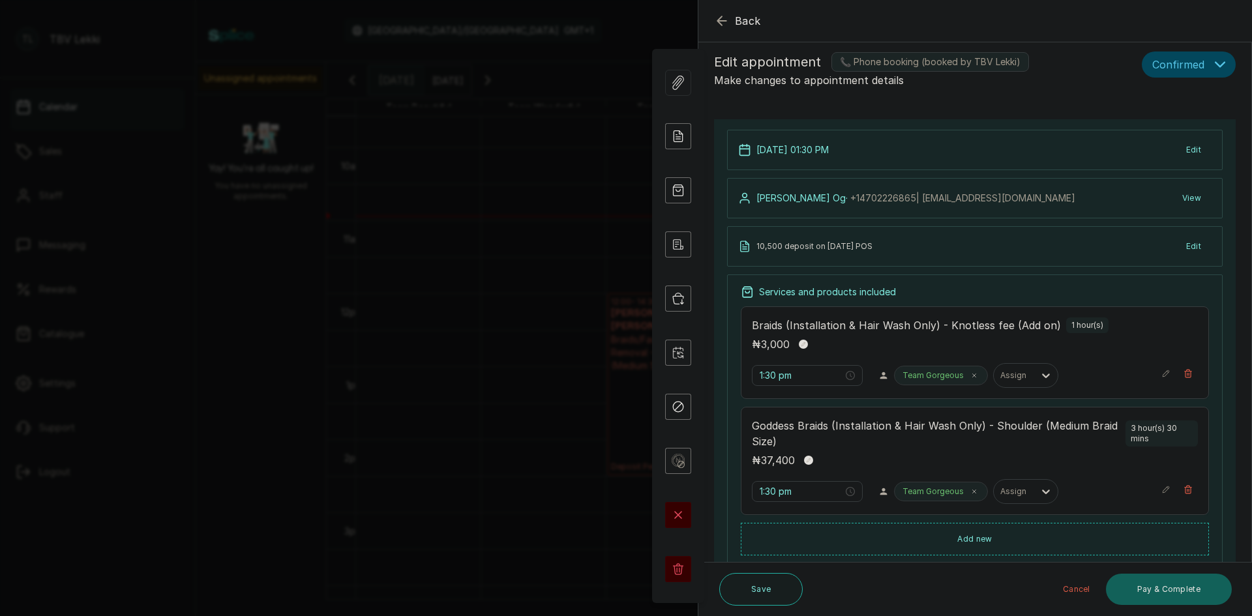
scroll to position [0, 0]
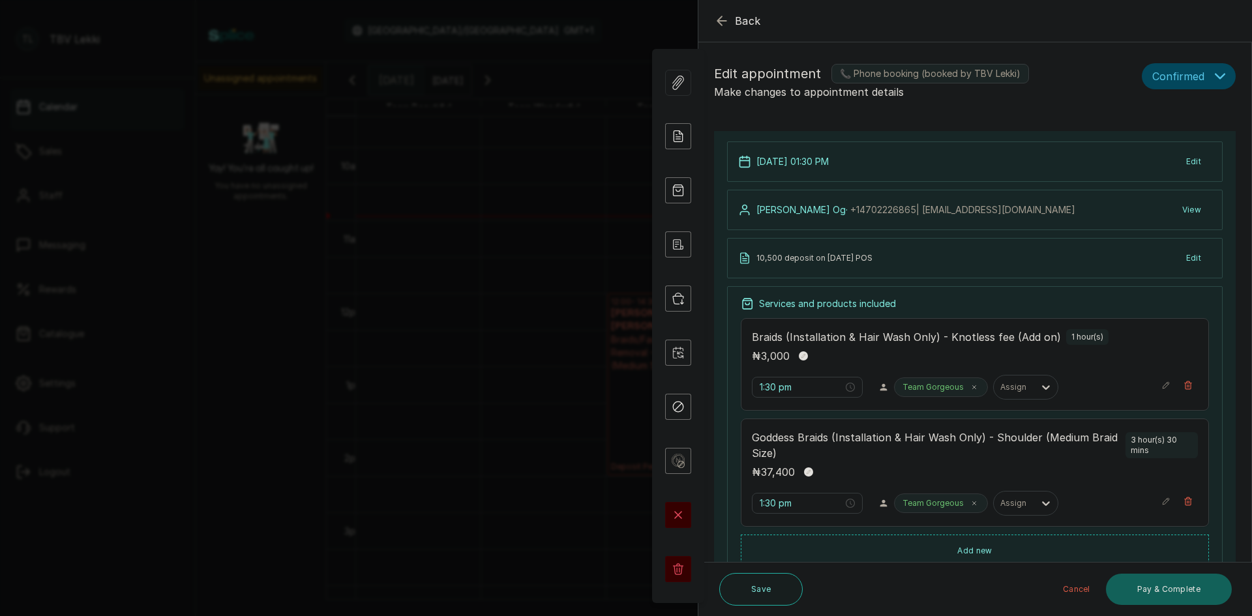
click at [718, 25] on icon "button" at bounding box center [722, 21] width 16 height 16
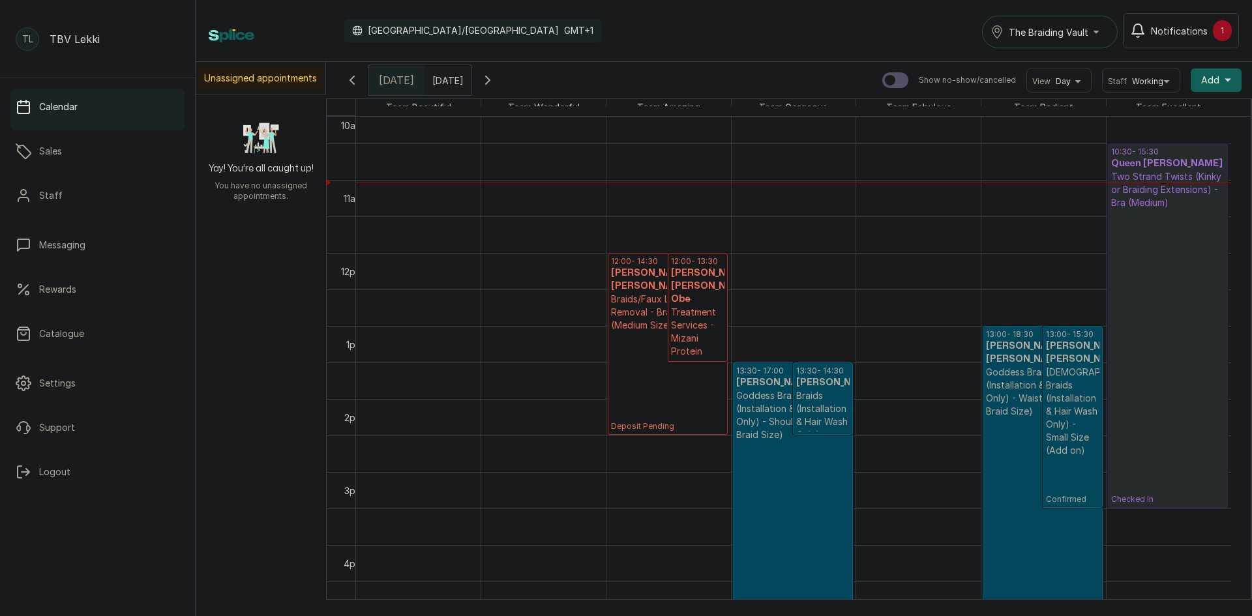
scroll to position [765, 0]
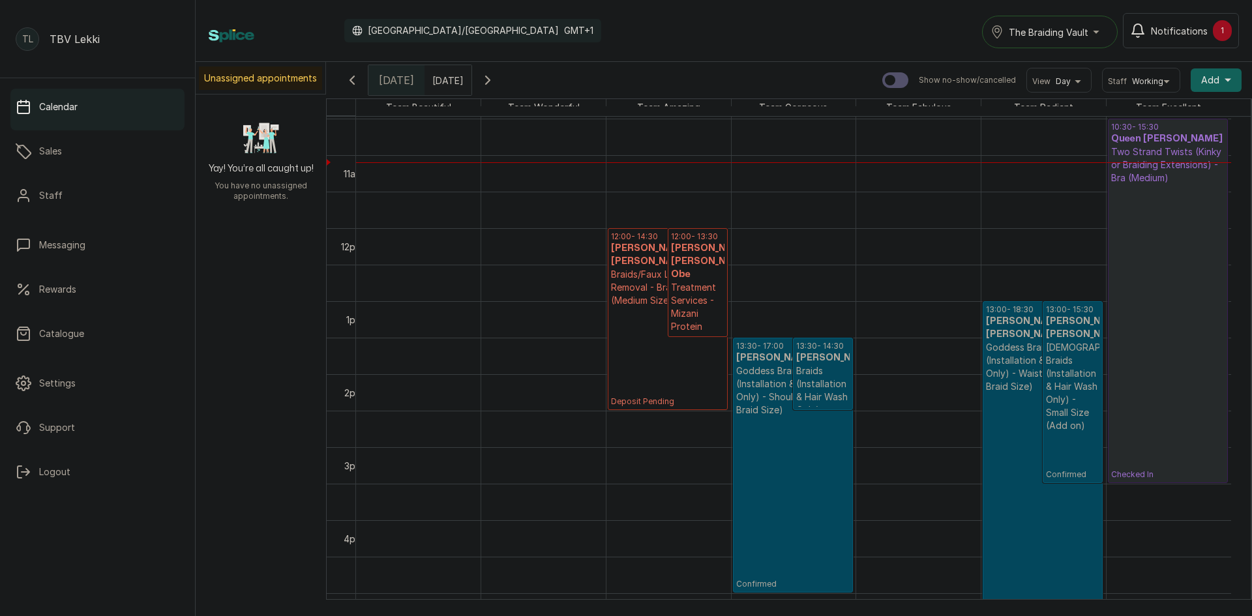
type input "dd/MM/yyyy"
click at [438, 80] on input "dd/MM/yyyy" at bounding box center [435, 77] width 21 height 22
type input "dd/MM/yyyy"
click at [434, 207] on span "24" at bounding box center [428, 204] width 11 height 11
click at [486, 283] on button "OK" at bounding box center [471, 285] width 27 height 21
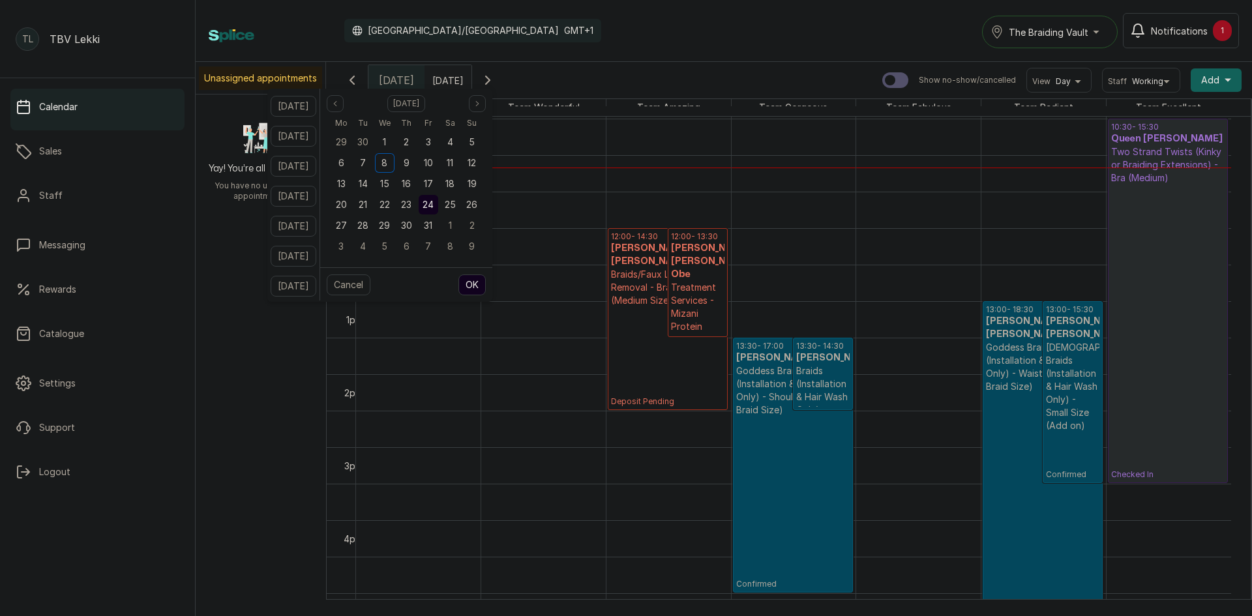
type input "[DATE]"
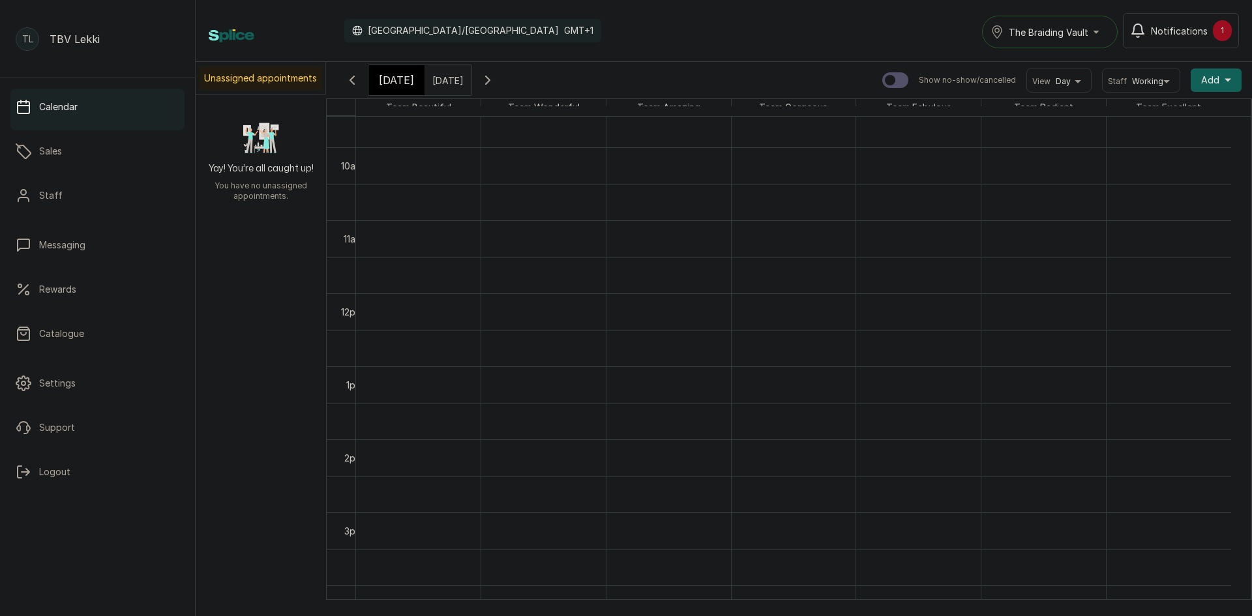
scroll to position [569, 0]
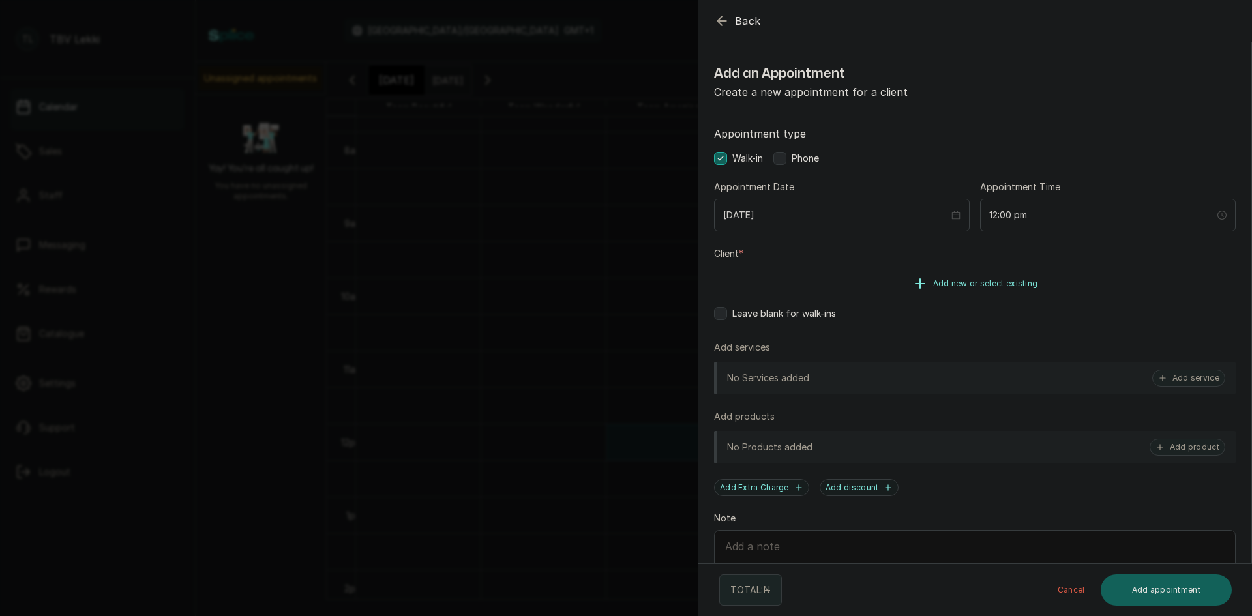
click at [934, 287] on span "Add new or select existing" at bounding box center [985, 283] width 105 height 10
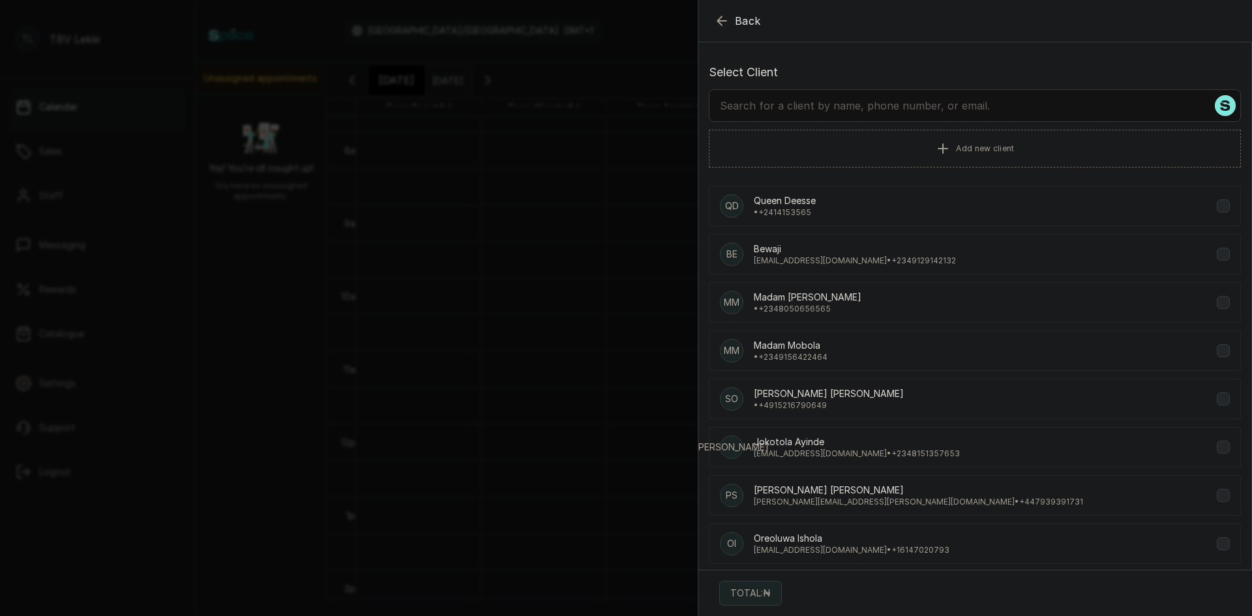
click at [851, 110] on input "text" at bounding box center [975, 105] width 532 height 33
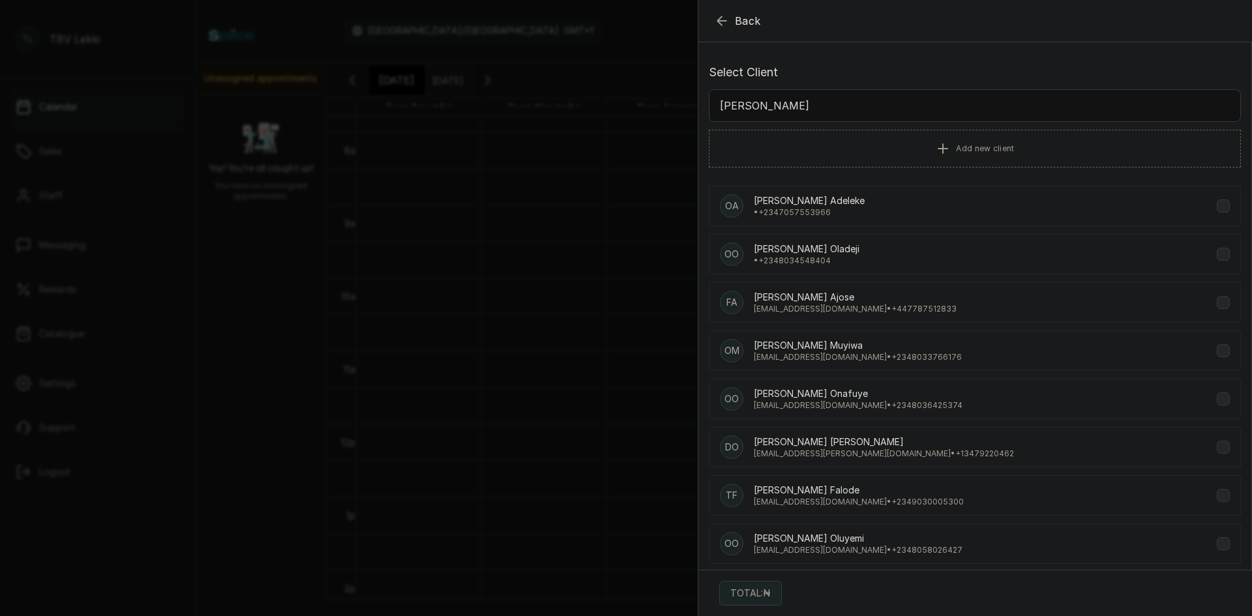
type input "[PERSON_NAME]"
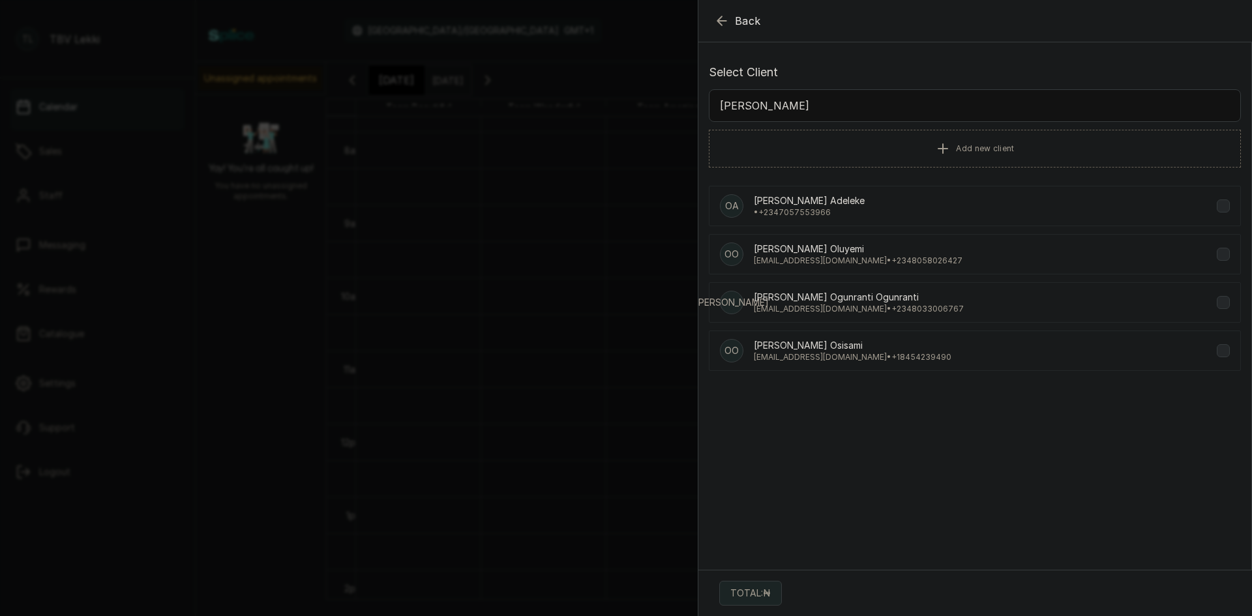
click at [929, 357] on div "OO [PERSON_NAME] [EMAIL_ADDRESS][DOMAIN_NAME] • [PHONE_NUMBER]" at bounding box center [975, 351] width 532 height 40
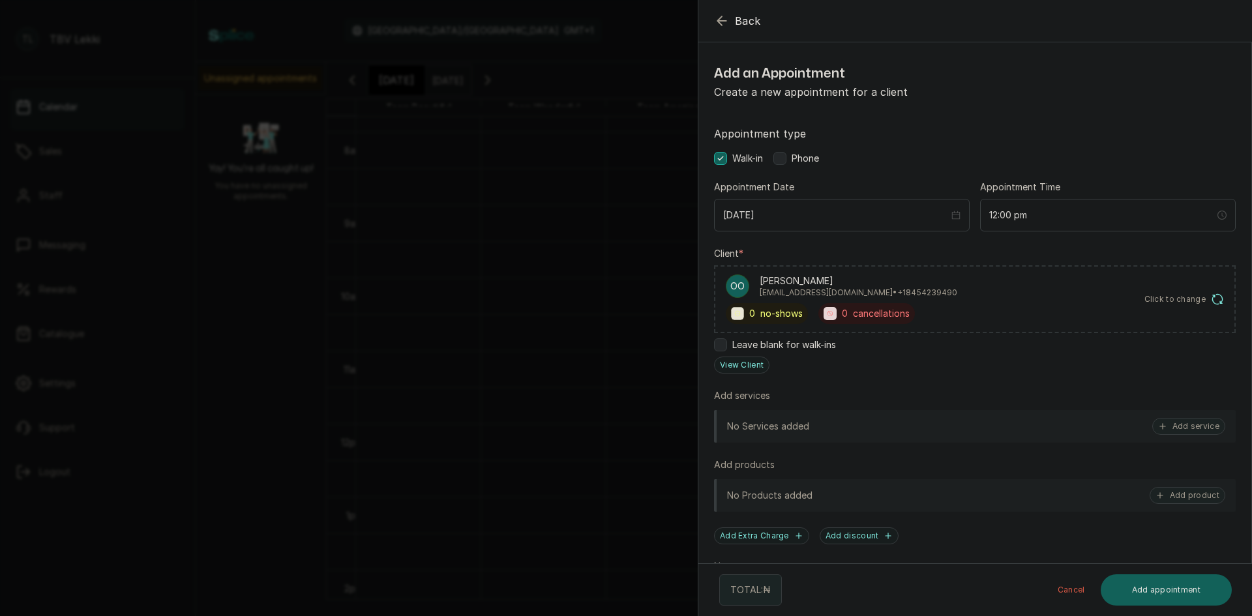
click at [1173, 417] on div "No Services added Add service" at bounding box center [975, 426] width 522 height 33
click at [1172, 428] on button "Add service" at bounding box center [1188, 426] width 73 height 17
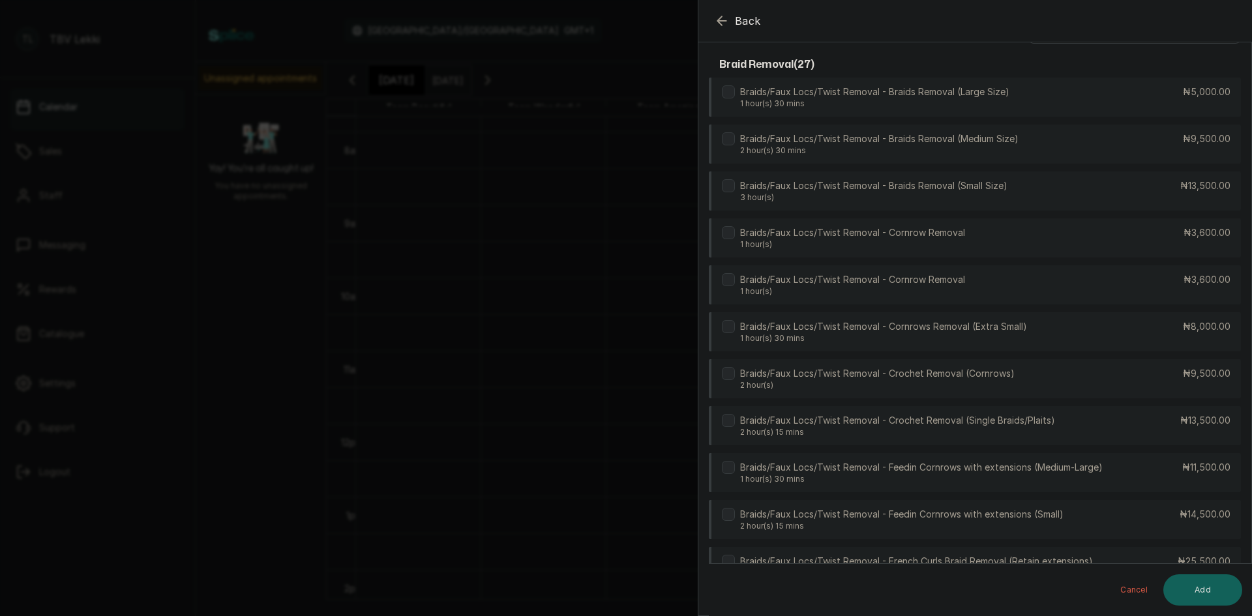
scroll to position [0, 0]
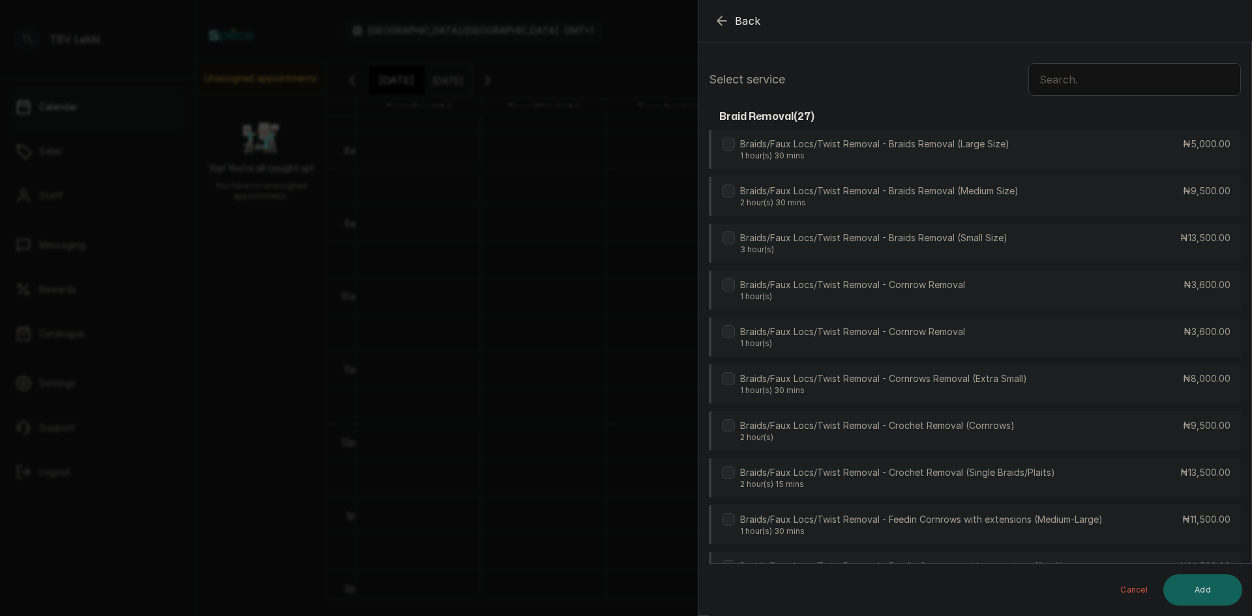
click at [1073, 72] on input "text" at bounding box center [1134, 79] width 213 height 33
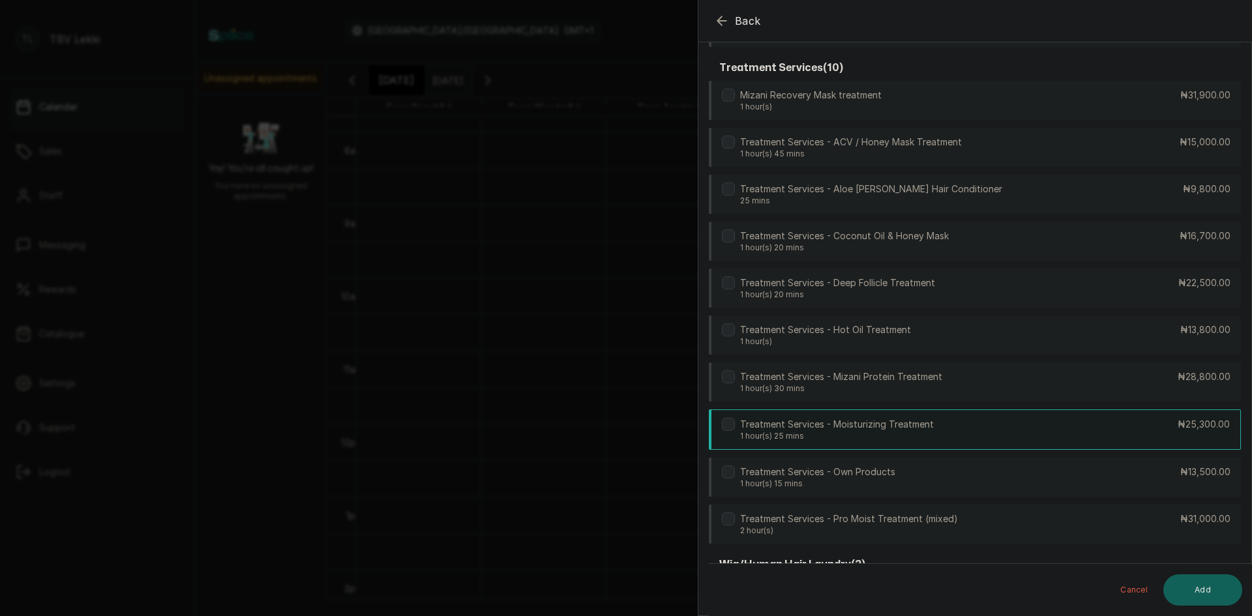
scroll to position [652, 0]
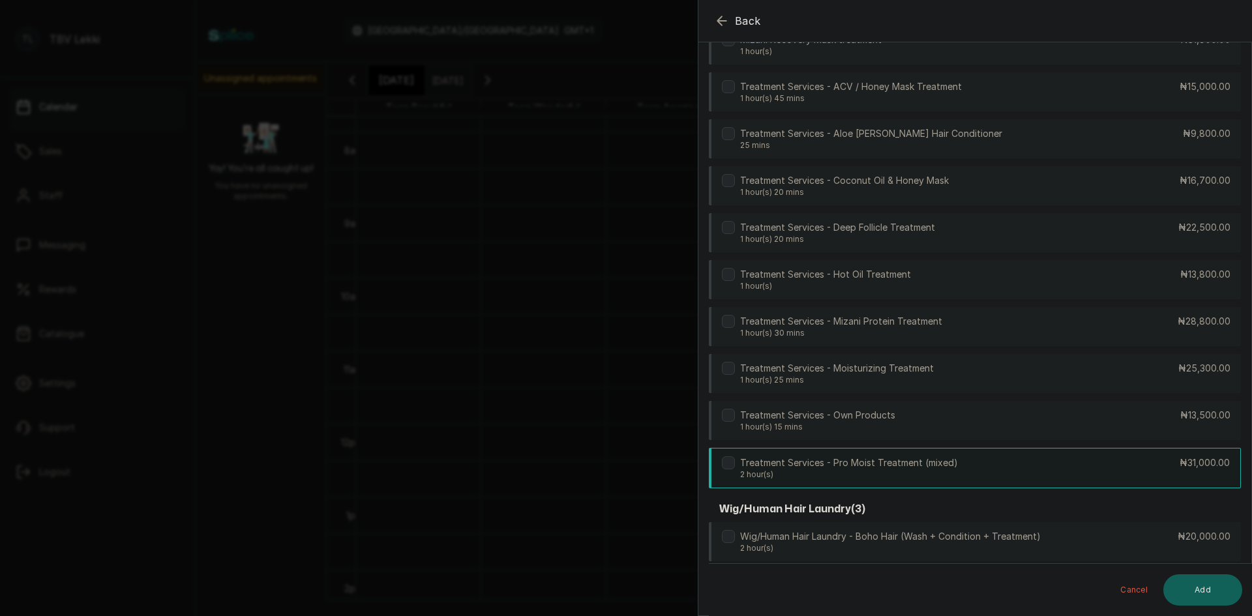
type input "trea"
click at [1090, 475] on div "Treatment Services - Pro Moist Treatment (mixed) 2 hour(s) ₦31,000.00" at bounding box center [975, 468] width 532 height 40
click at [1215, 587] on button "Add" at bounding box center [1202, 589] width 79 height 31
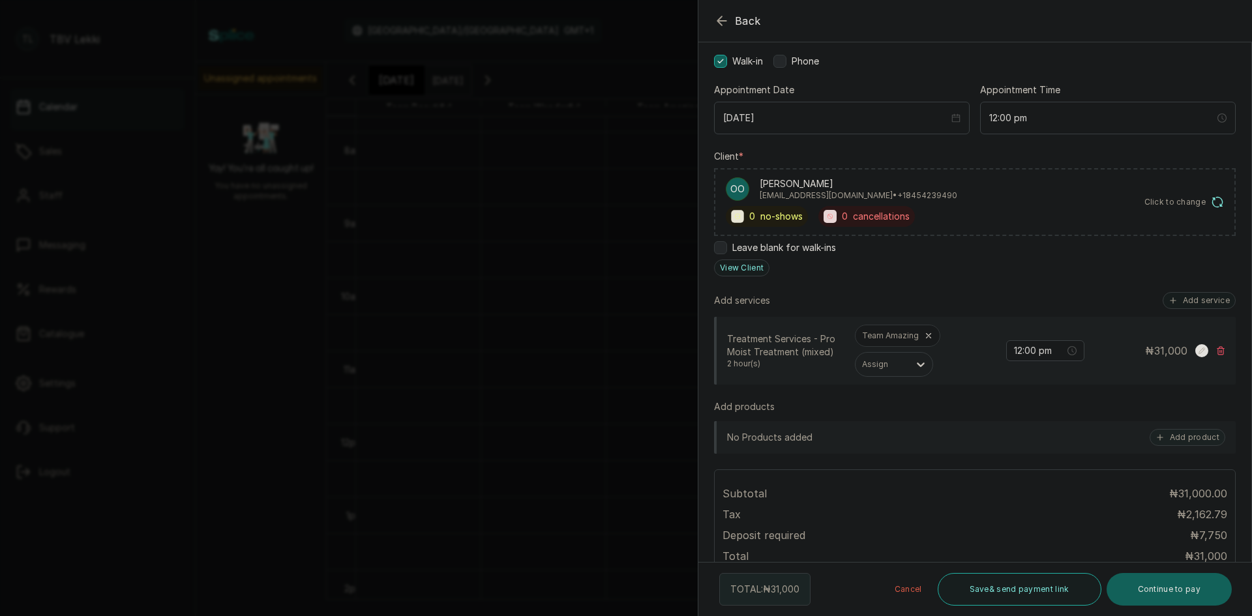
scroll to position [92, 0]
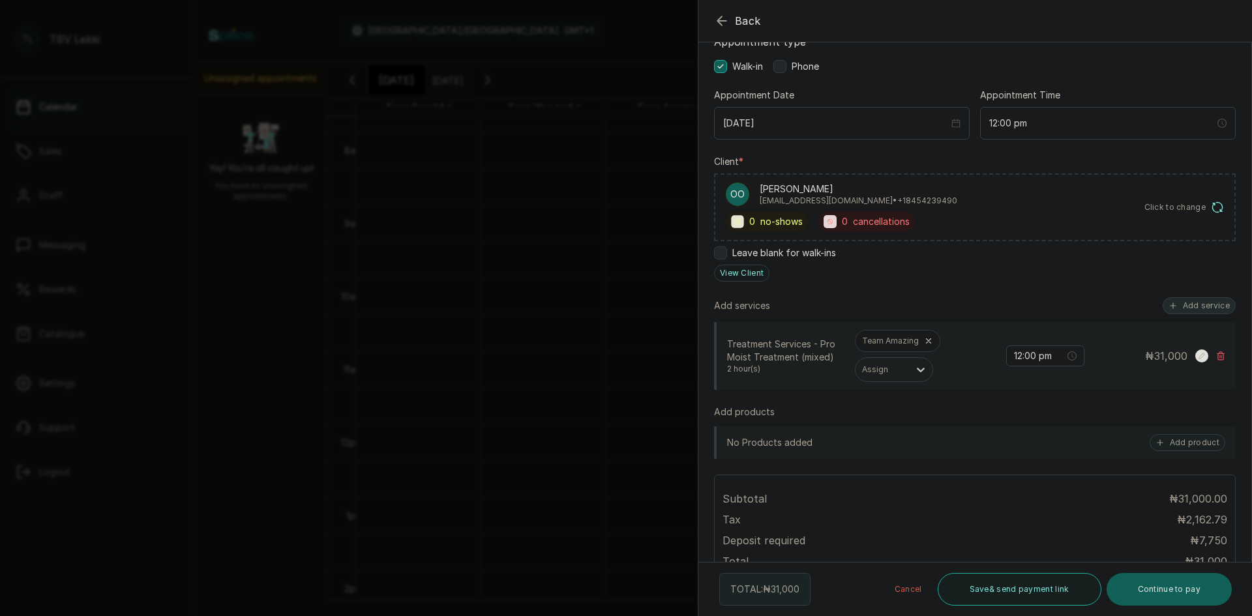
click at [1189, 303] on button "Add service" at bounding box center [1199, 305] width 73 height 17
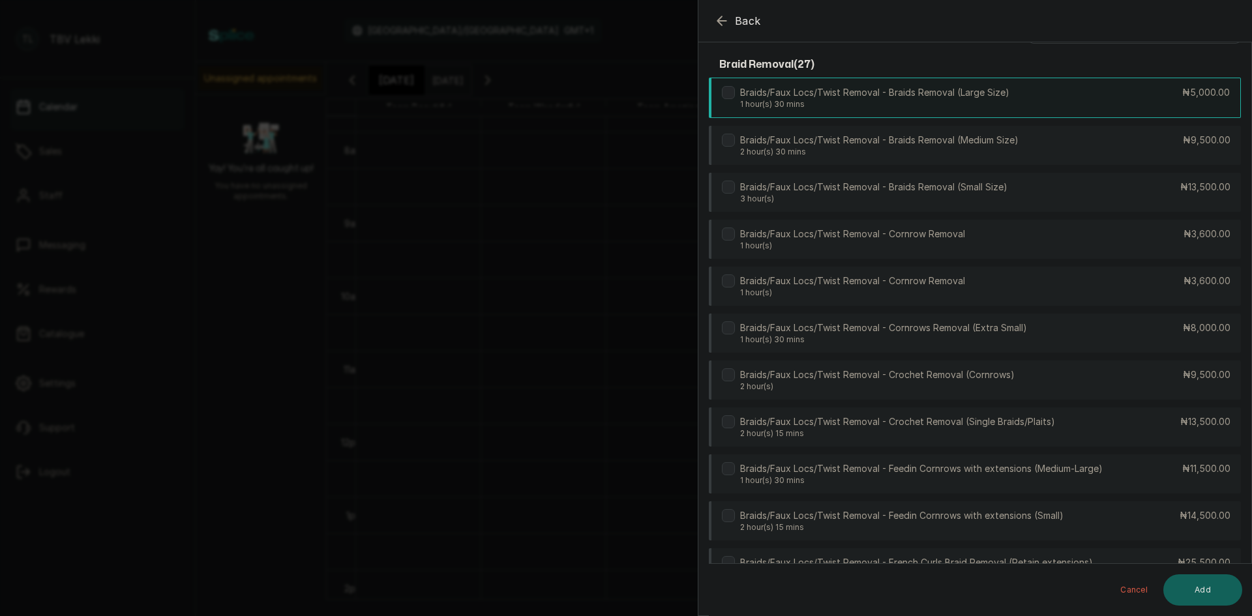
scroll to position [0, 0]
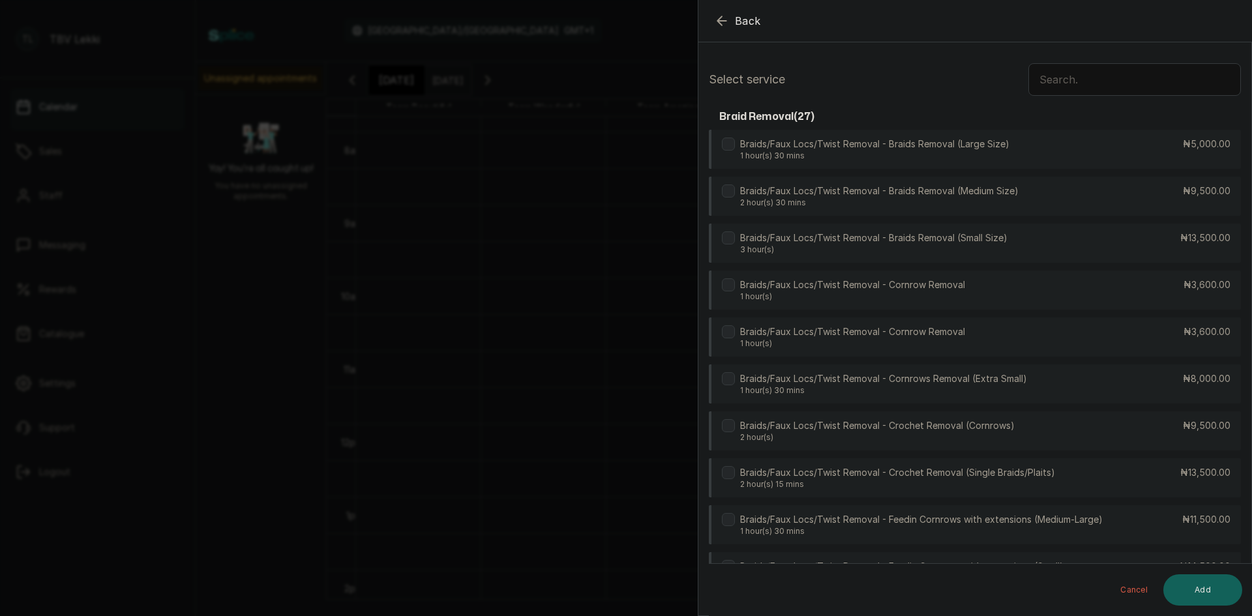
click at [1055, 80] on input "text" at bounding box center [1134, 79] width 213 height 33
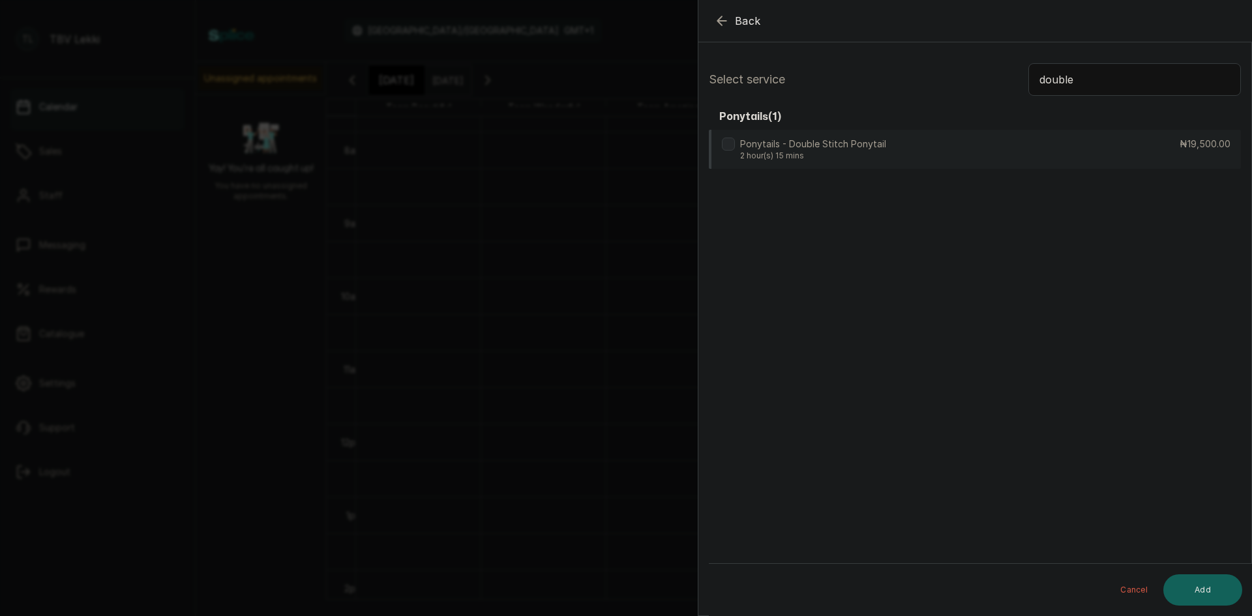
type input "double"
click at [996, 147] on div "Ponytails - Double Stitch Ponytail 2 hour(s) 15 mins ₦19,500.00" at bounding box center [975, 150] width 532 height 40
click at [1221, 598] on button "Add" at bounding box center [1202, 589] width 79 height 31
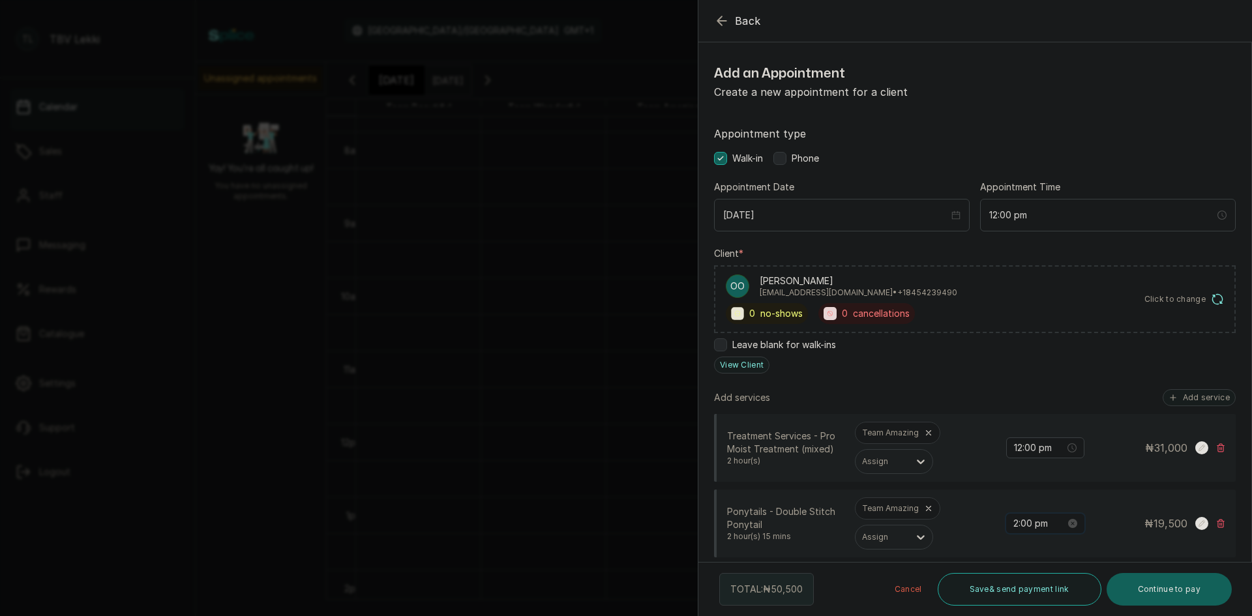
click at [1013, 522] on input "2:00 pm" at bounding box center [1039, 523] width 52 height 14
click at [1013, 523] on input "2:00 pm" at bounding box center [1039, 523] width 52 height 14
type input "12:00 pm"
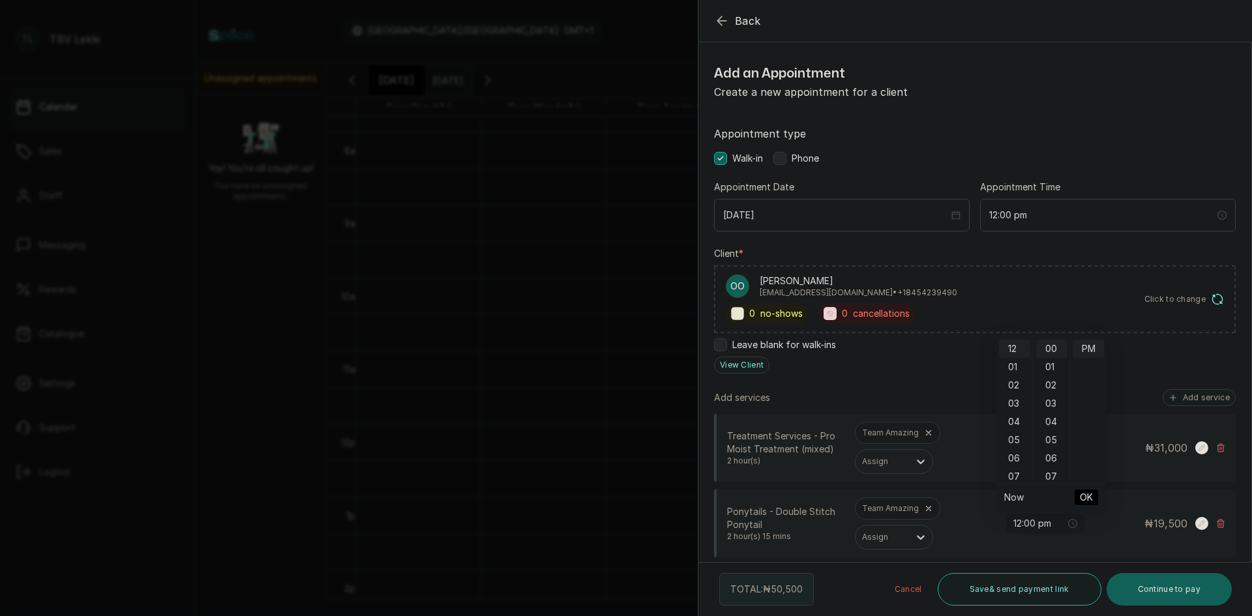
click at [1090, 496] on span "OK" at bounding box center [1086, 497] width 13 height 25
click at [1004, 594] on button "Save & send payment link" at bounding box center [1020, 589] width 164 height 33
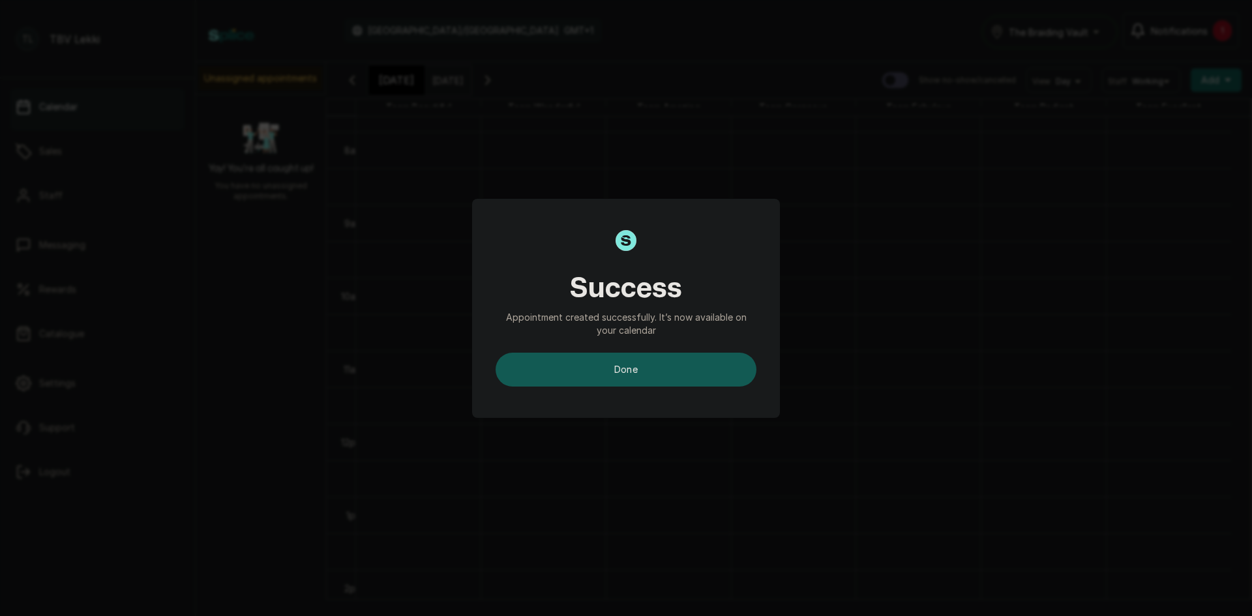
click at [642, 364] on button "done" at bounding box center [626, 370] width 261 height 34
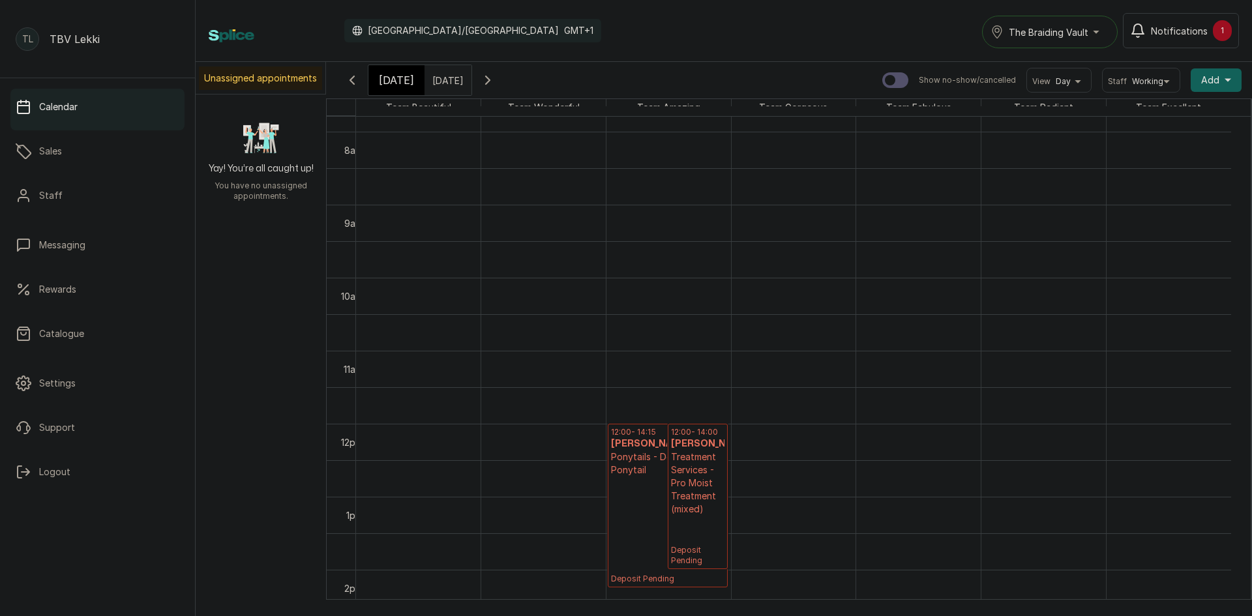
click at [651, 498] on p "Deposit Pending" at bounding box center [667, 531] width 113 height 108
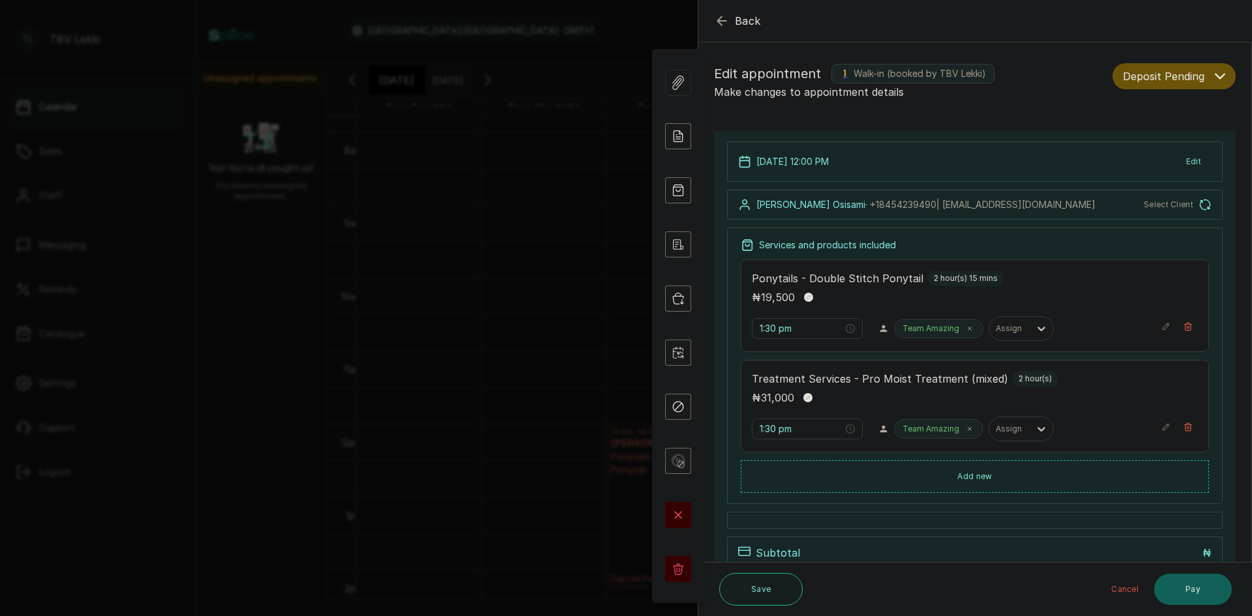
type input "12:00 pm"
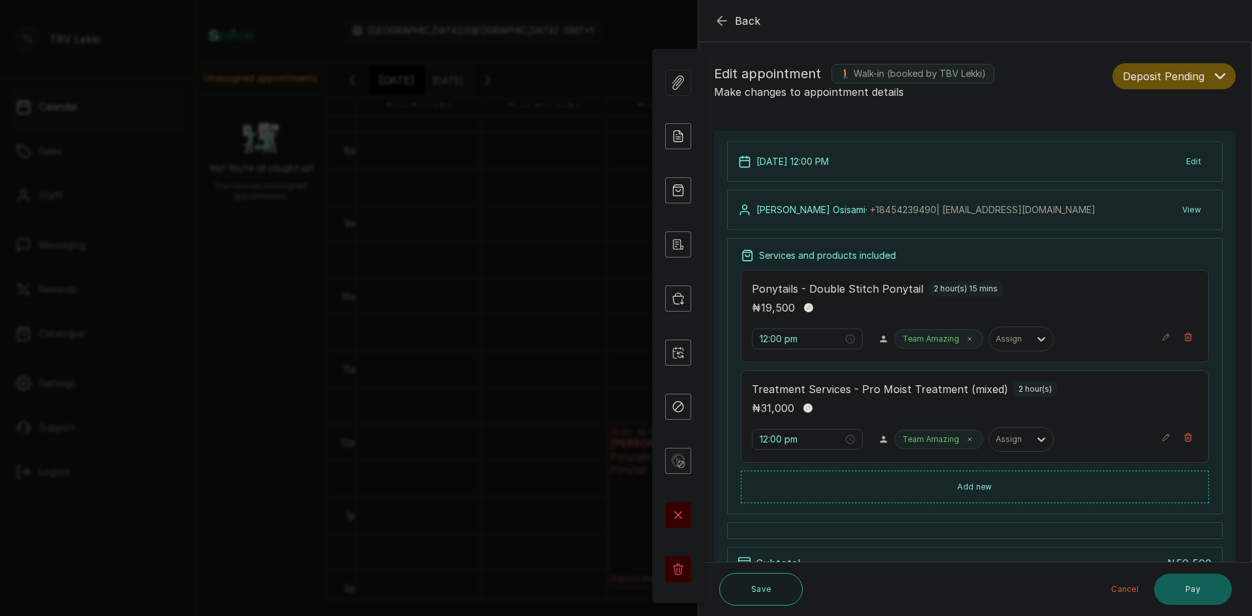
click at [726, 18] on icon "button" at bounding box center [722, 21] width 16 height 16
